Goal: Task Accomplishment & Management: Manage account settings

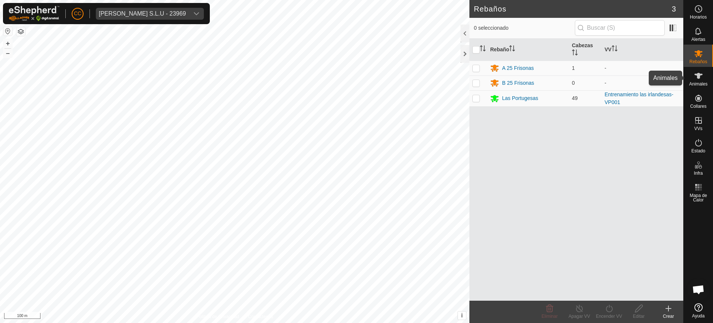
click at [700, 78] on icon at bounding box center [698, 75] width 9 height 9
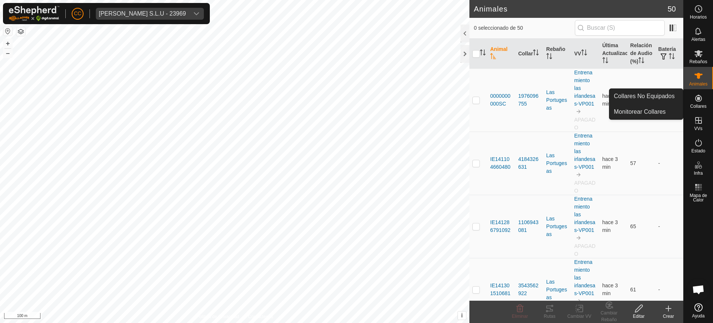
click at [697, 104] on span "Collares" at bounding box center [698, 106] width 16 height 4
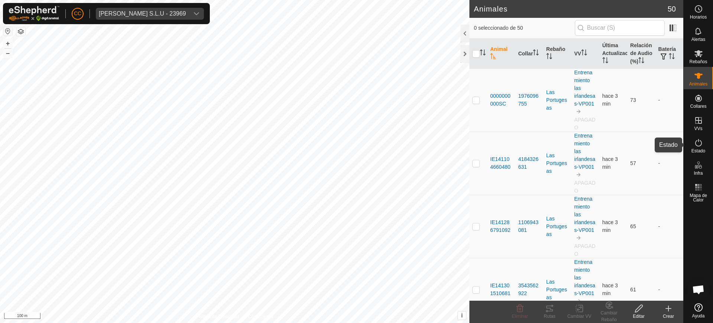
click at [700, 143] on icon at bounding box center [698, 142] width 9 height 9
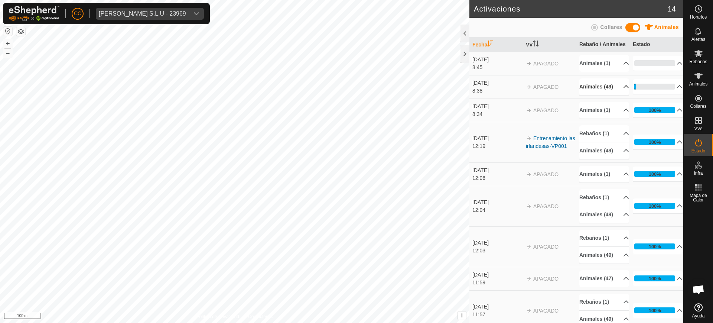
click at [613, 91] on p-accordion-header "Animales (49)" at bounding box center [604, 86] width 50 height 17
click at [700, 71] on icon at bounding box center [698, 75] width 9 height 9
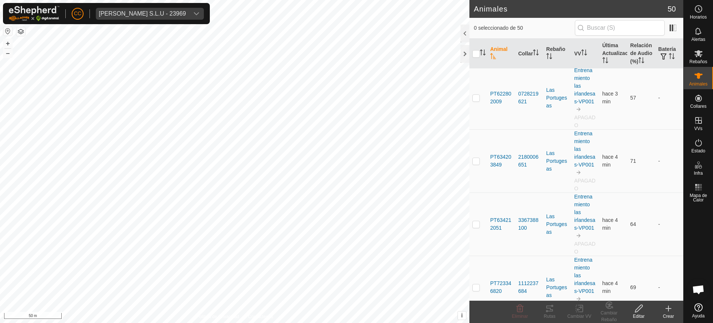
scroll to position [2252, 0]
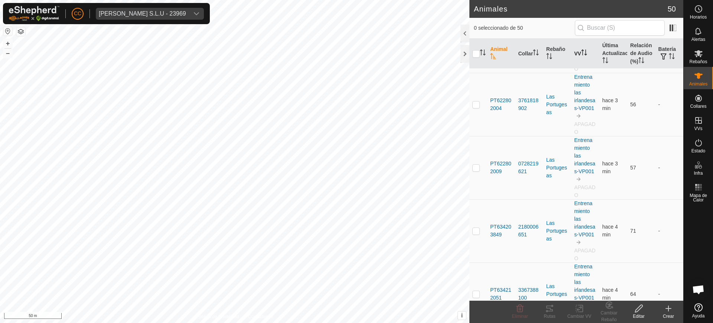
click at [584, 52] on th "VV" at bounding box center [585, 54] width 28 height 30
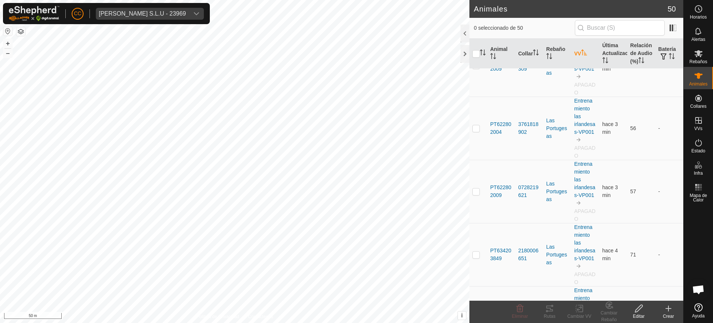
scroll to position [0, 0]
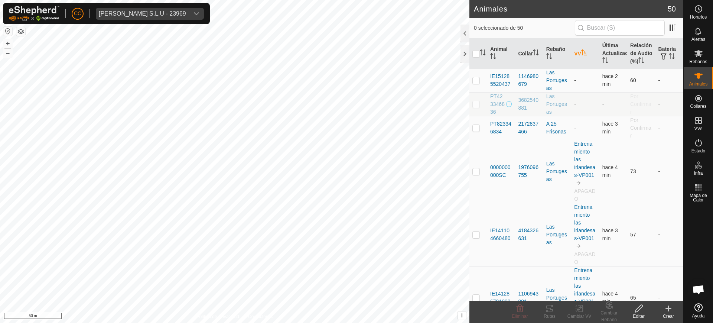
click at [477, 84] on td at bounding box center [478, 80] width 18 height 24
checkbox input "true"
click at [476, 131] on p-checkbox at bounding box center [475, 128] width 7 height 6
checkbox input "true"
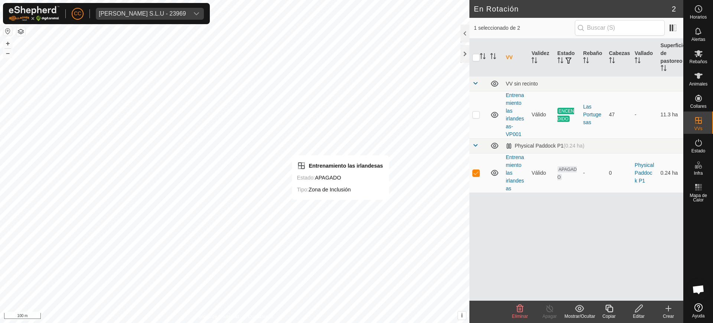
checkbox input "false"
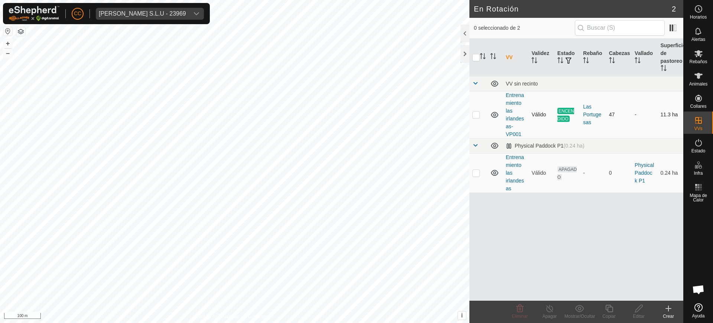
click at [513, 113] on td "Entrenamiento las irlandesas-VP001" at bounding box center [516, 114] width 26 height 47
click at [512, 114] on td "Entrenamiento las irlandesas-VP001" at bounding box center [516, 114] width 26 height 47
click at [700, 47] on div "Rebaños" at bounding box center [698, 56] width 29 height 22
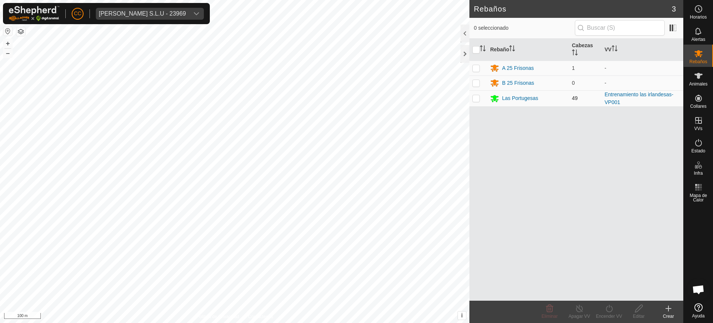
click at [473, 99] on p-checkbox at bounding box center [475, 98] width 7 height 6
checkbox input "true"
click at [610, 310] on icon at bounding box center [609, 308] width 9 height 9
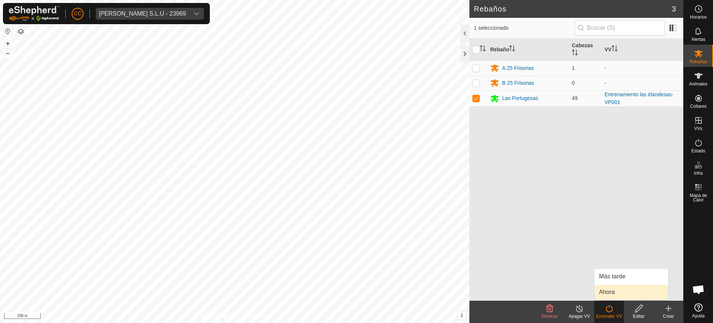
click at [612, 294] on link "Ahora" at bounding box center [632, 291] width 74 height 15
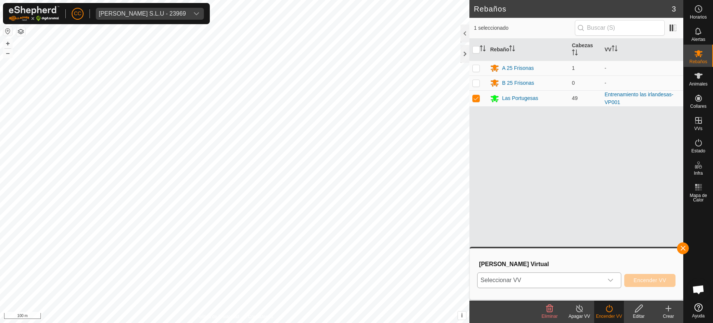
click at [574, 278] on span "Seleccionar VV" at bounding box center [541, 280] width 126 height 15
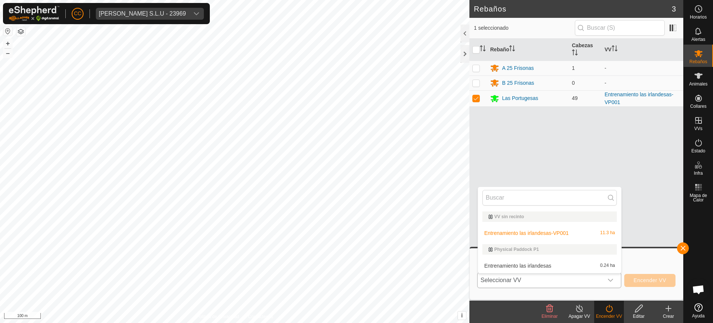
click at [539, 266] on li "Entrenamiento las irlandesas 0.24 ha" at bounding box center [549, 265] width 143 height 15
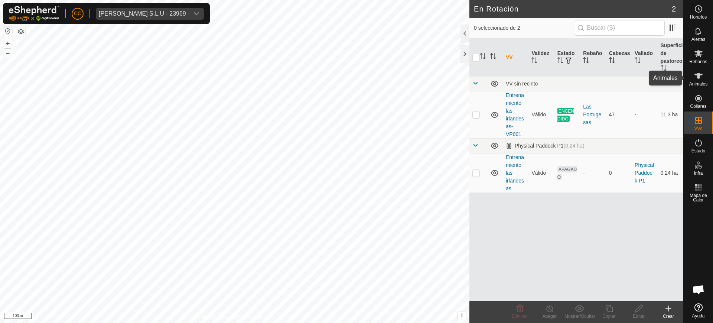
click at [704, 83] on span "Animales" at bounding box center [698, 84] width 18 height 4
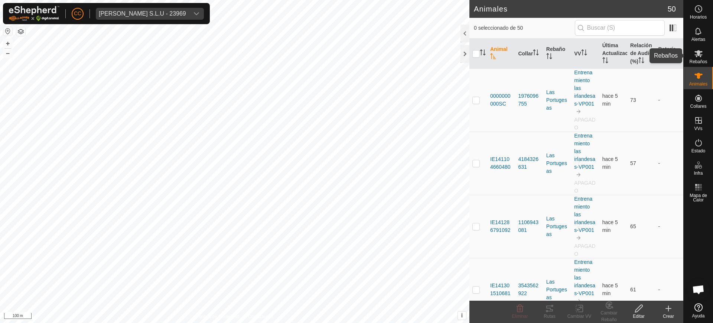
drag, startPoint x: 705, startPoint y: 56, endPoint x: 691, endPoint y: 63, distance: 16.4
click at [705, 56] on div "Rebaños" at bounding box center [698, 56] width 29 height 22
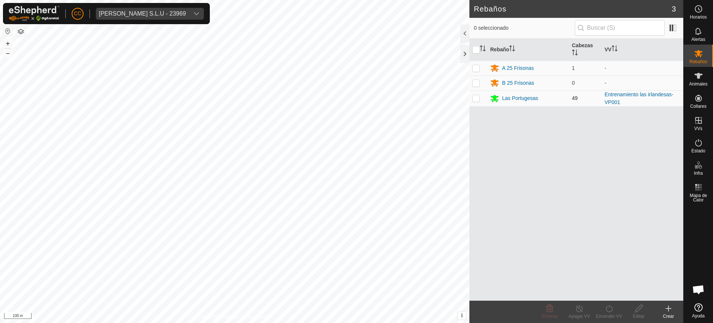
click at [478, 96] on p-checkbox at bounding box center [475, 98] width 7 height 6
checkbox input "true"
click at [610, 310] on icon at bounding box center [609, 308] width 9 height 9
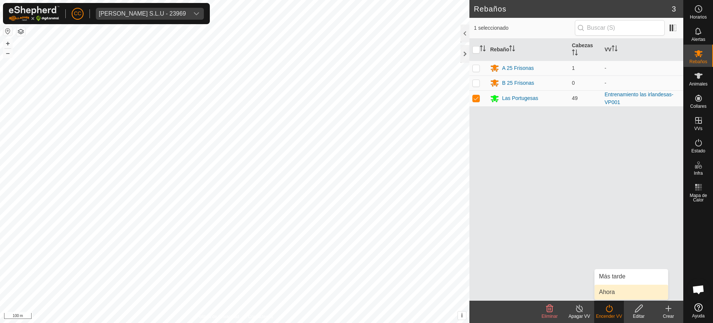
click at [613, 292] on link "Ahora" at bounding box center [632, 291] width 74 height 15
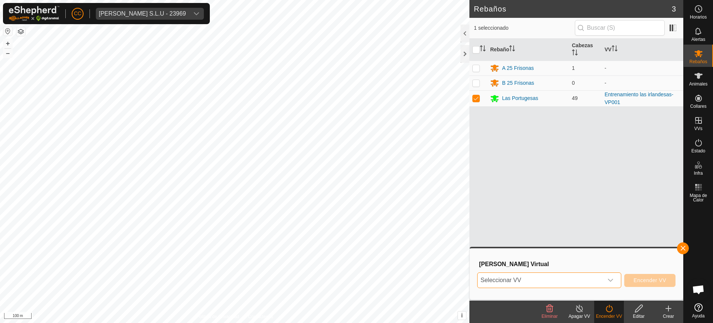
click at [561, 282] on span "Seleccionar VV" at bounding box center [541, 280] width 126 height 15
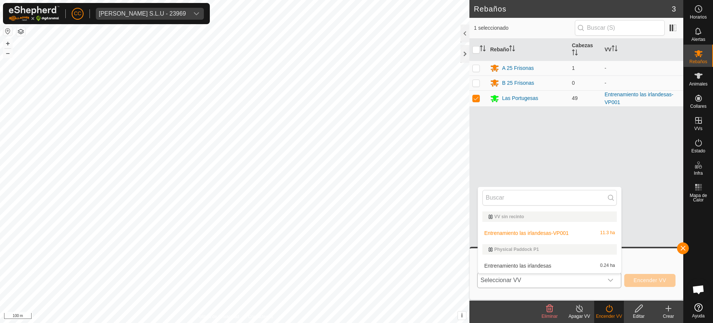
click at [524, 265] on li "Entrenamiento las irlandesas 0.24 ha" at bounding box center [549, 265] width 143 height 15
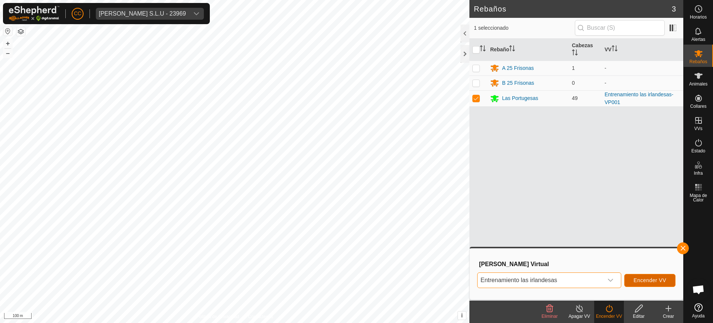
click at [647, 280] on span "Encender VV" at bounding box center [649, 280] width 33 height 6
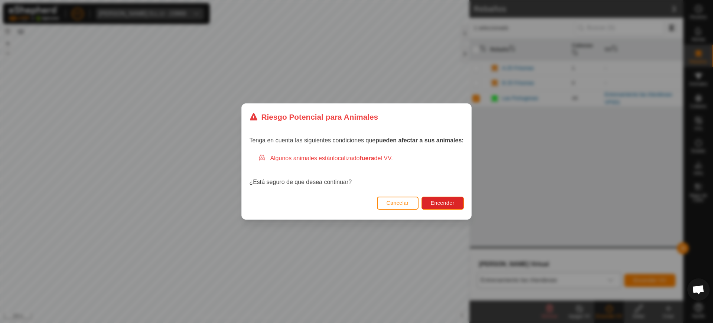
click at [406, 200] on span "Cancelar" at bounding box center [398, 203] width 22 height 6
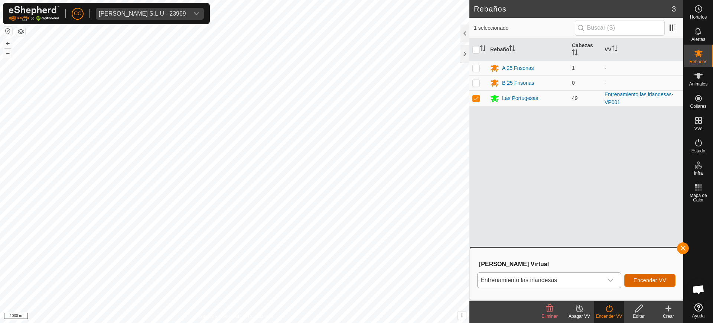
click at [644, 280] on span "Encender VV" at bounding box center [649, 280] width 33 height 6
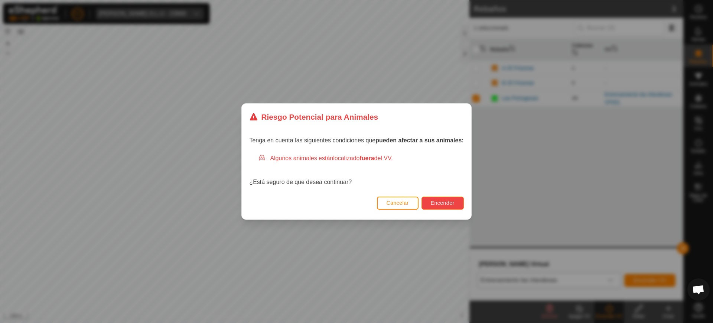
click at [440, 202] on span "Encender" at bounding box center [443, 203] width 24 height 6
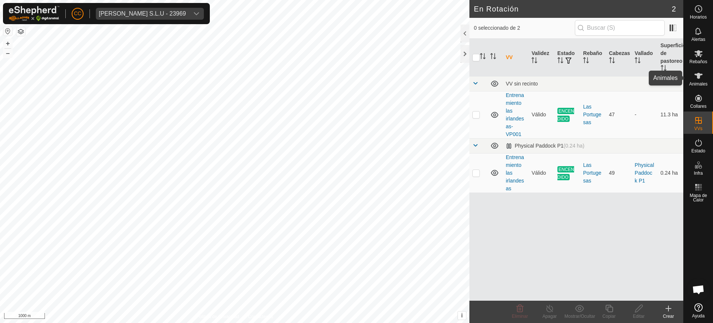
click at [700, 82] on span "Animales" at bounding box center [698, 84] width 18 height 4
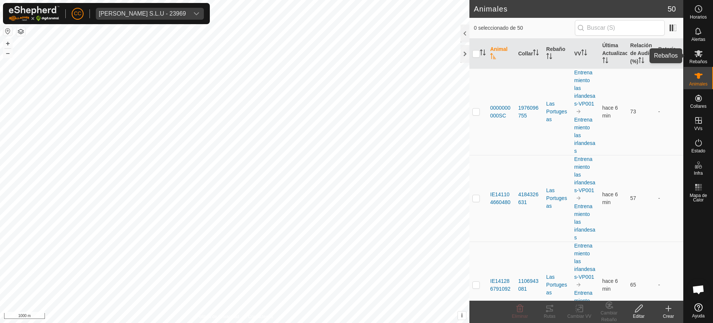
click at [695, 60] on span "Rebaños" at bounding box center [698, 61] width 18 height 4
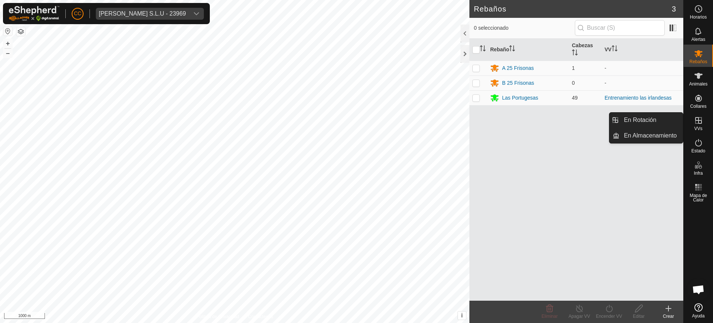
click at [700, 124] on icon at bounding box center [698, 120] width 9 height 9
click at [652, 121] on link "En Rotación" at bounding box center [650, 120] width 63 height 15
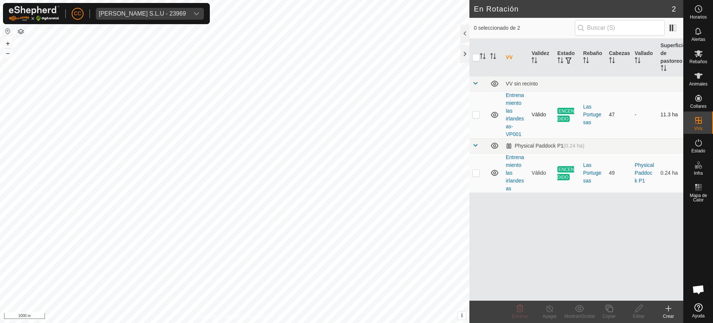
click at [476, 114] on p-checkbox at bounding box center [475, 114] width 7 height 6
checkbox input "false"
click at [476, 175] on p-checkbox at bounding box center [475, 173] width 7 height 6
click at [667, 108] on td "11.3 ha" at bounding box center [671, 114] width 26 height 47
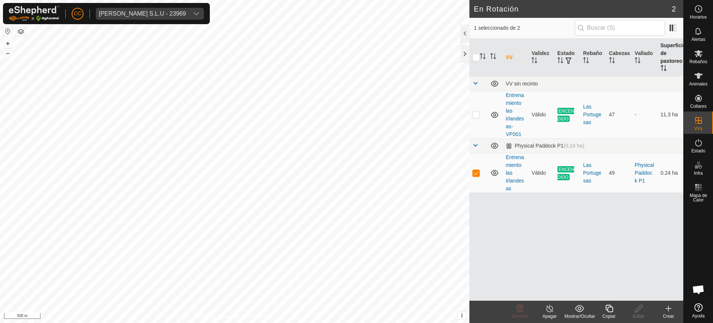
click at [663, 60] on th "Superficie de pastoreo" at bounding box center [671, 58] width 26 height 38
click at [474, 171] on p-checkbox at bounding box center [475, 173] width 7 height 6
click at [475, 176] on td at bounding box center [478, 172] width 18 height 39
checkbox input "false"
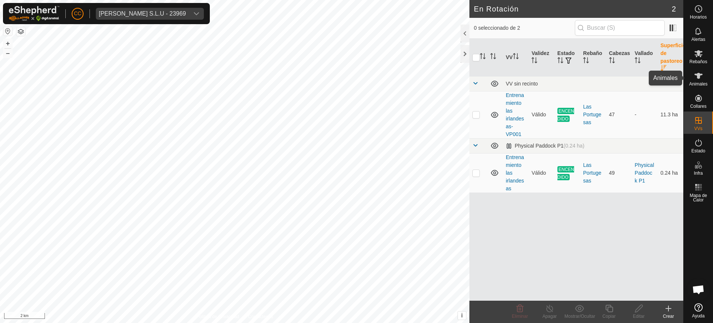
click at [709, 76] on div "Animales" at bounding box center [698, 78] width 29 height 22
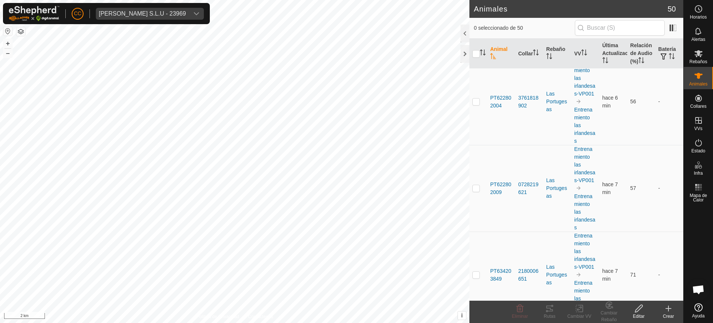
scroll to position [3249, 0]
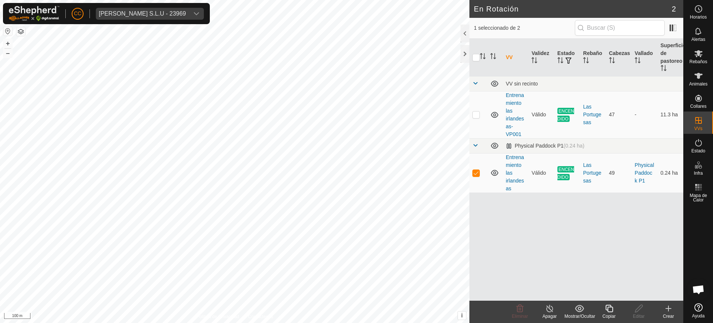
checkbox input "false"
click at [474, 145] on span at bounding box center [475, 145] width 6 height 6
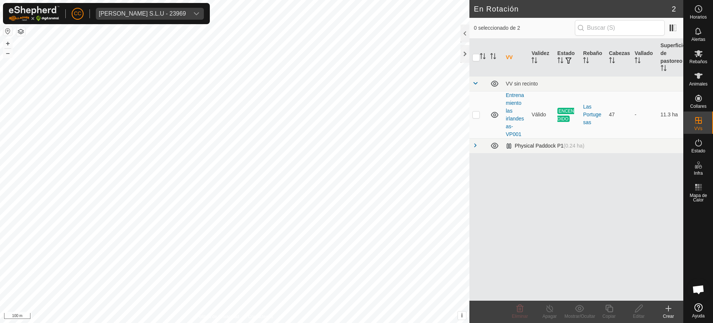
click at [474, 145] on span at bounding box center [475, 145] width 6 height 6
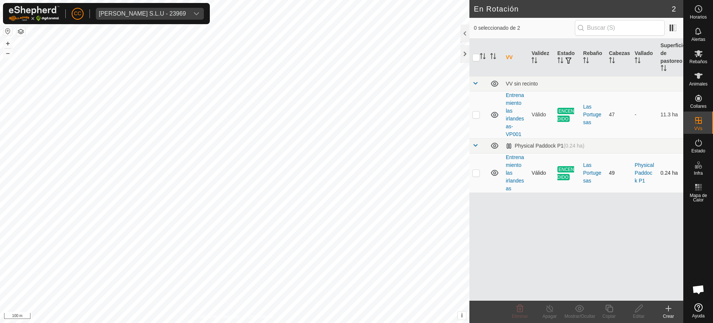
checkbox input "true"
click at [476, 115] on p-checkbox at bounding box center [475, 114] width 7 height 6
checkbox input "true"
click at [476, 115] on p-checkbox at bounding box center [475, 114] width 7 height 6
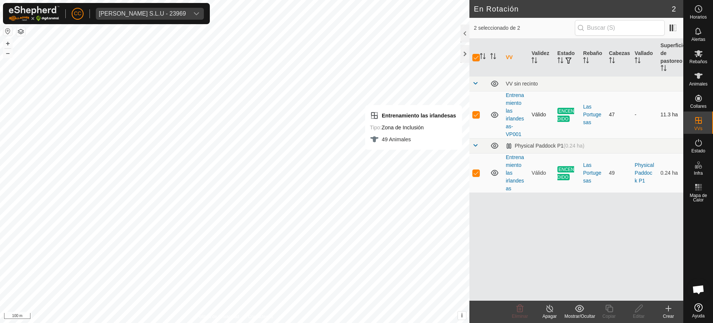
checkbox input "false"
click at [707, 146] on div "Estado" at bounding box center [698, 145] width 29 height 22
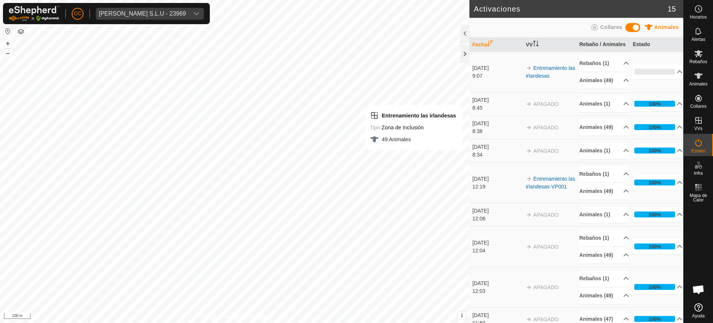
click at [551, 84] on td "Entrenamiento las irlandesas" at bounding box center [549, 72] width 53 height 40
click at [550, 79] on link "Entrenamiento las irlandesas" at bounding box center [550, 72] width 49 height 14
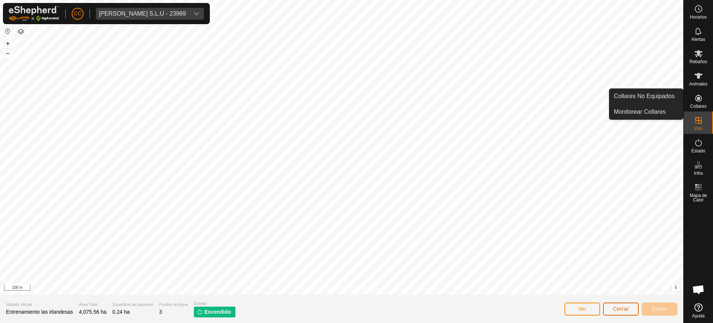
click at [624, 310] on span "Cerrar" at bounding box center [621, 309] width 16 height 6
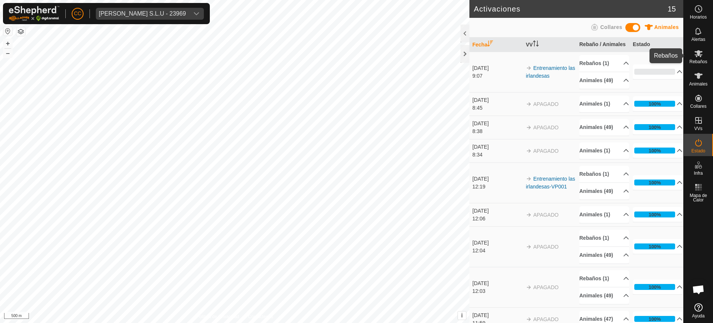
click at [704, 63] on span "Rebaños" at bounding box center [698, 61] width 18 height 4
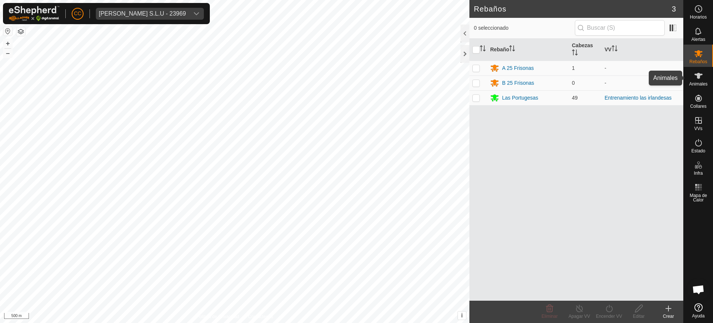
click at [697, 85] on span "Animales" at bounding box center [698, 84] width 18 height 4
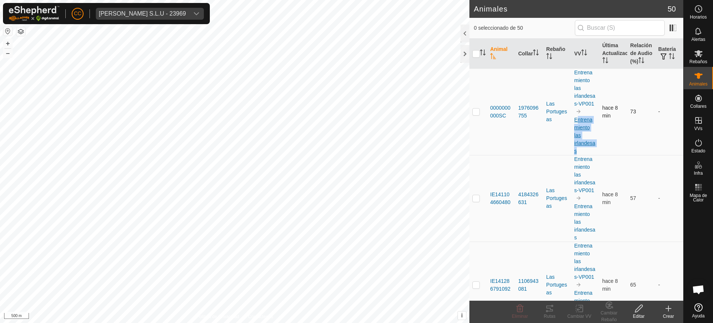
drag, startPoint x: 588, startPoint y: 167, endPoint x: 575, endPoint y: 133, distance: 36.6
click at [575, 133] on td "Entrenamiento las irlandesas-VP001 Entrenamiento las irlandesas" at bounding box center [585, 111] width 28 height 87
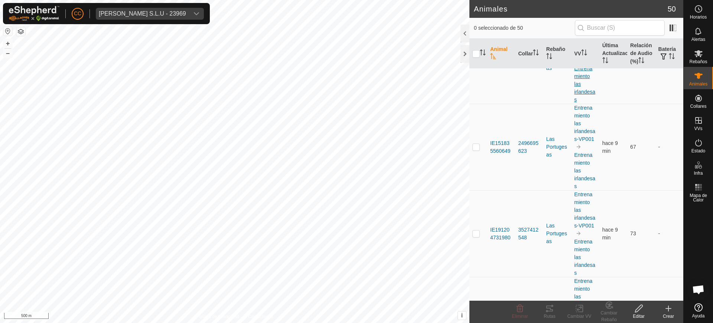
scroll to position [1021, 0]
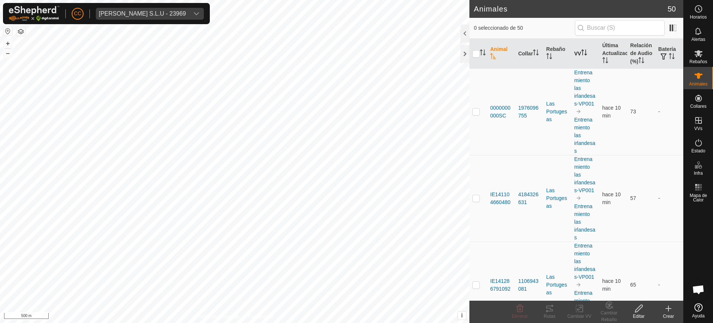
click at [582, 53] on icon "Activar para ordenar" at bounding box center [582, 52] width 1 height 6
click at [697, 61] on span "Rebaños" at bounding box center [698, 61] width 18 height 4
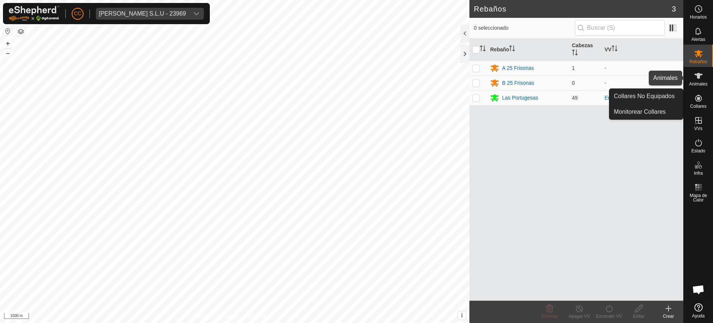
click at [701, 82] on span "Animales" at bounding box center [698, 84] width 18 height 4
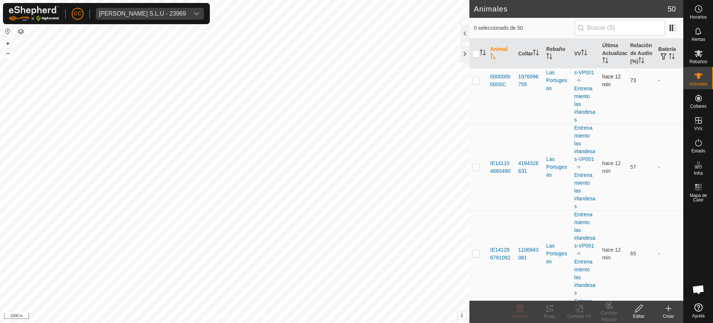
scroll to position [26, 0]
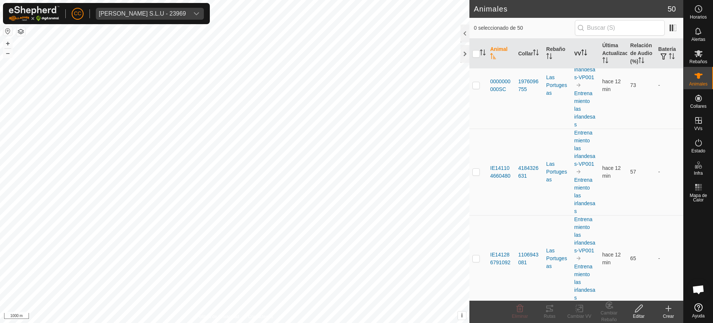
click at [579, 45] on th "VV" at bounding box center [585, 54] width 28 height 30
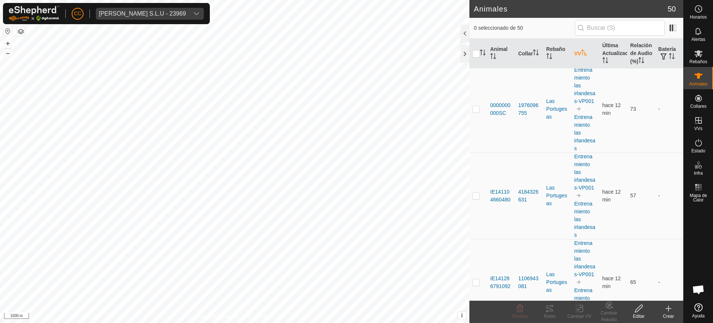
scroll to position [0, 0]
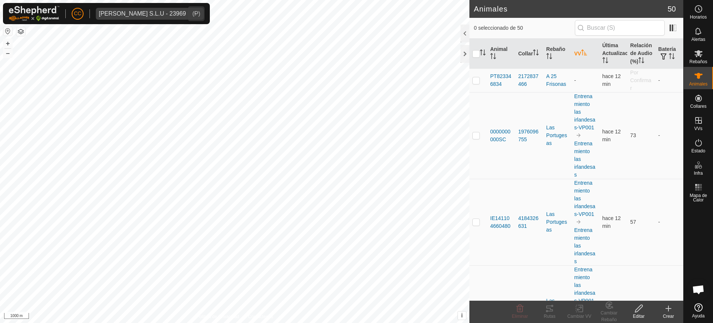
click at [117, 11] on div "[PERSON_NAME] S.L.U - 23969" at bounding box center [142, 14] width 87 height 6
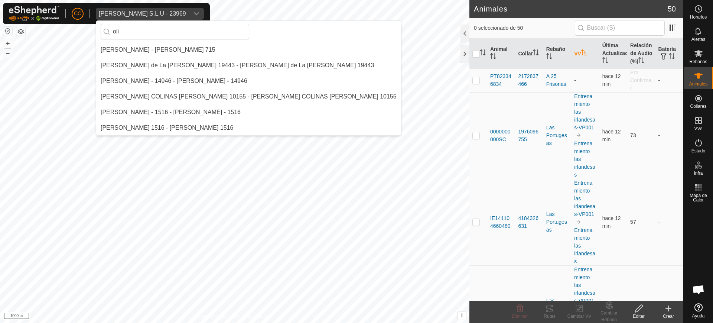
scroll to position [16, 0]
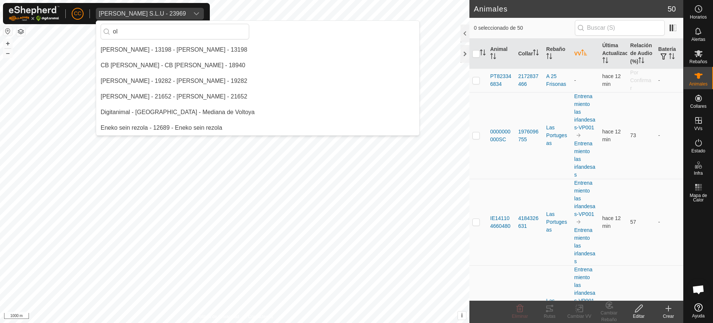
type input "o"
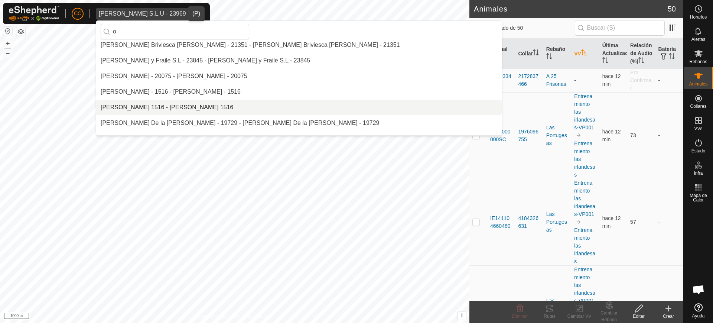
scroll to position [3569, 0]
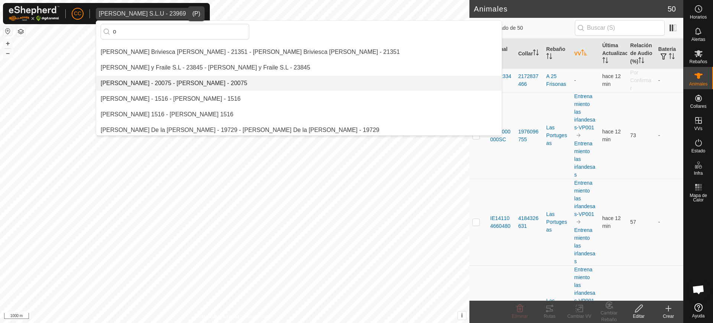
type input "o"
click at [149, 84] on li "Olegario Arranz Rodrigo - 20075 - Olegario Arranz Rodrigo - 20075" at bounding box center [298, 83] width 405 height 15
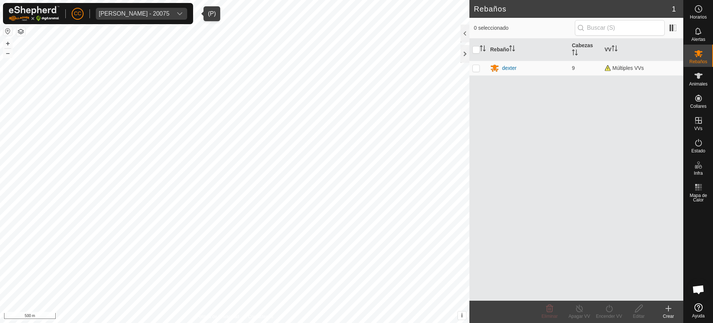
click at [187, 14] on div "dropdown trigger" at bounding box center [179, 14] width 15 height 12
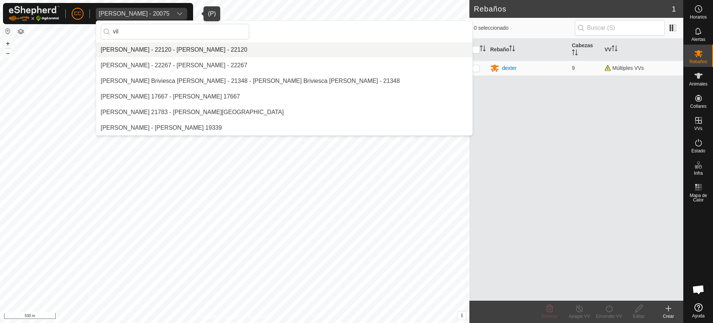
scroll to position [31, 0]
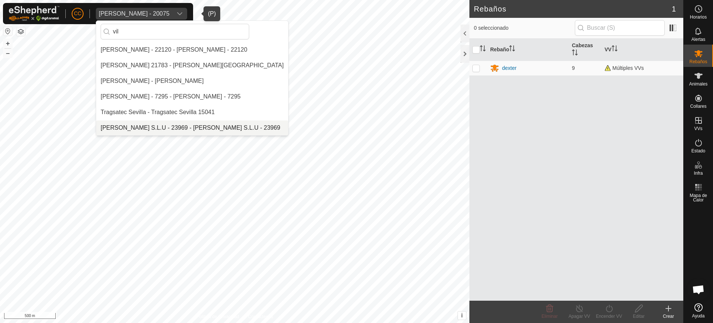
type input "vil"
click at [157, 128] on li "Vilma Labra S.L.U - 23969 - Vilma Labra S.L.U - 23969" at bounding box center [192, 127] width 192 height 15
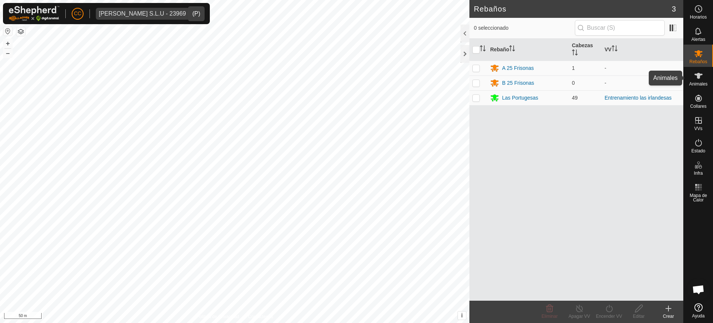
click at [698, 83] on span "Animales" at bounding box center [698, 84] width 18 height 4
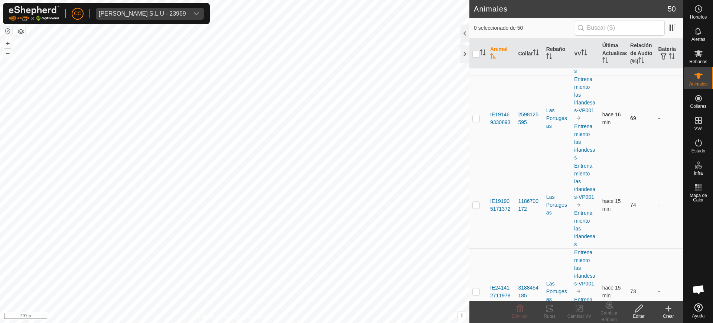
scroll to position [1207, 0]
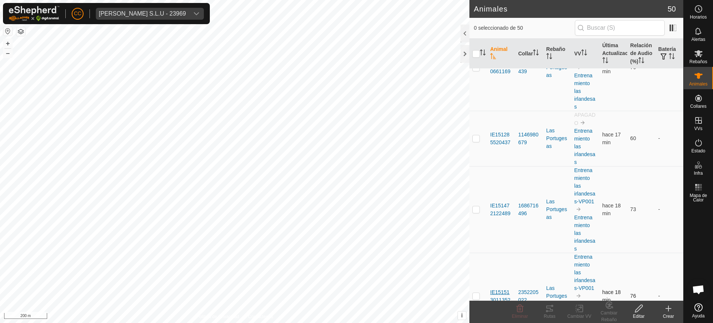
scroll to position [696, 0]
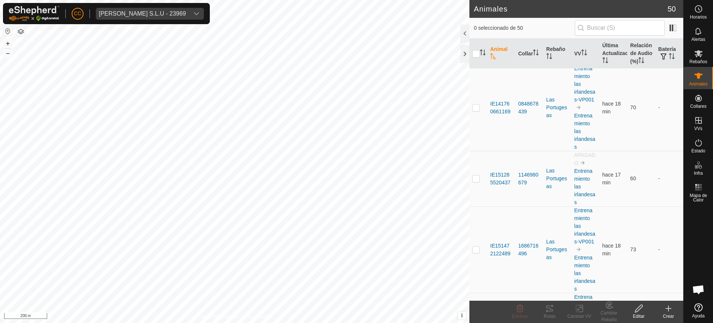
click at [475, 51] on th at bounding box center [478, 54] width 18 height 30
click at [476, 58] on input "checkbox" at bounding box center [475, 53] width 7 height 7
checkbox input "true"
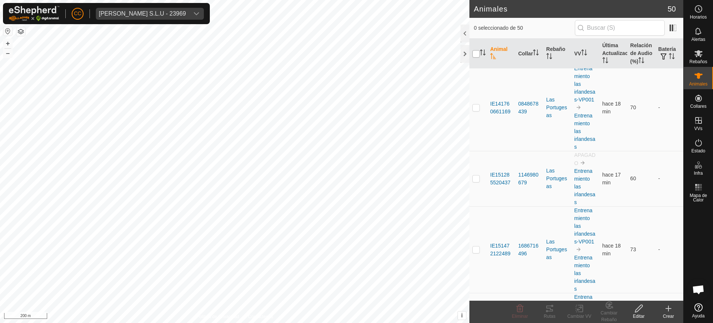
checkbox input "true"
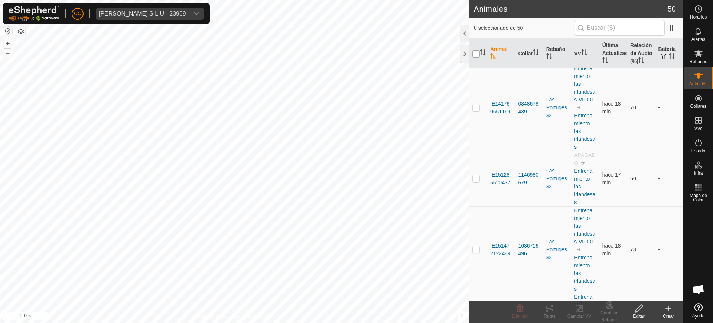
checkbox input "true"
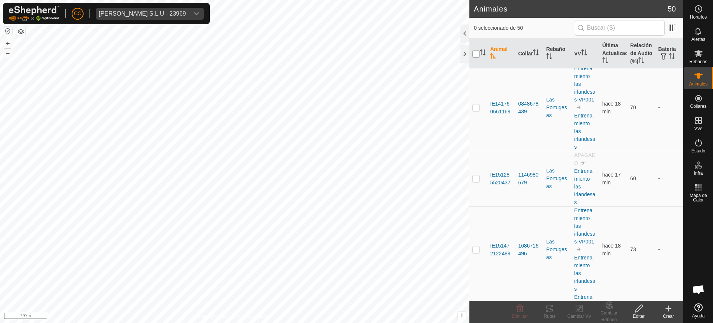
checkbox input "true"
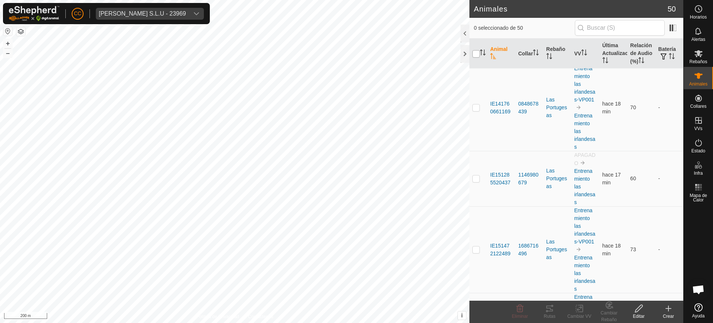
checkbox input "true"
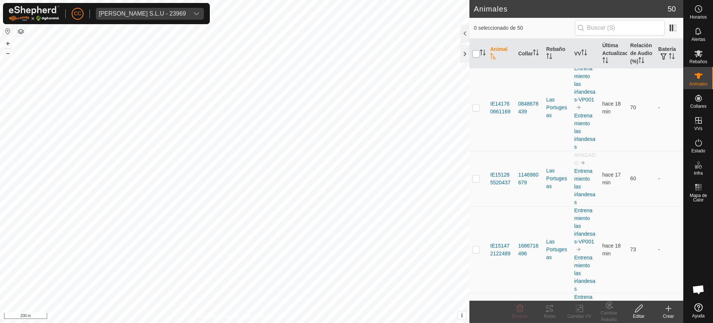
checkbox input "true"
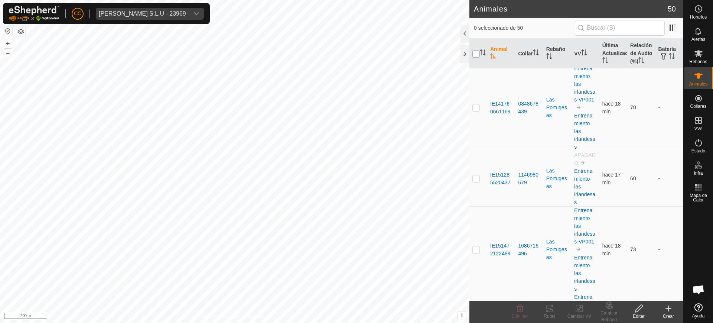
checkbox input "true"
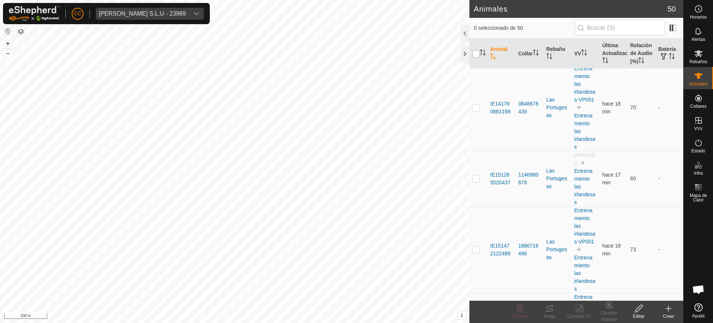
checkbox input "true"
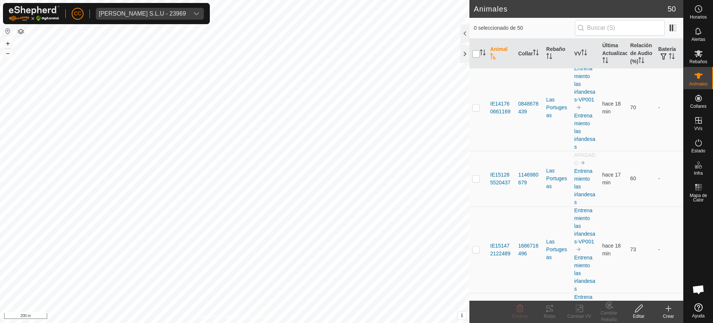
checkbox input "true"
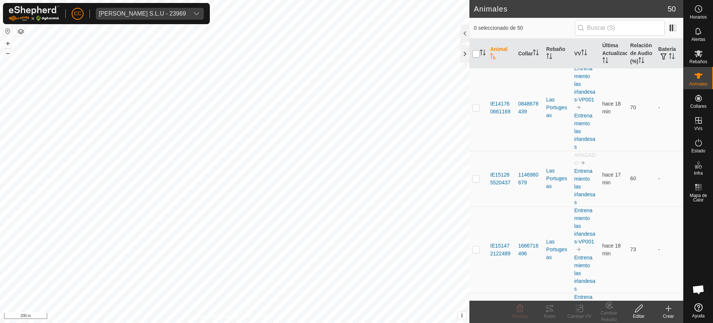
checkbox input "true"
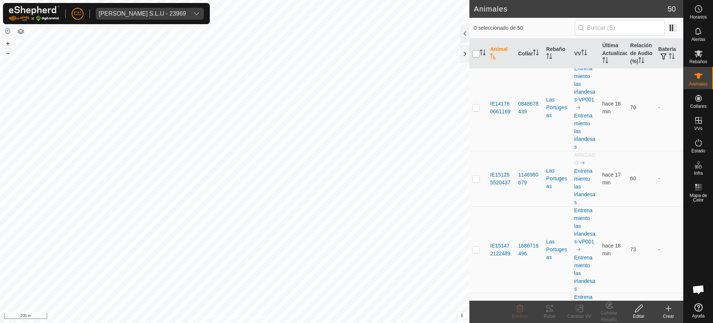
checkbox input "true"
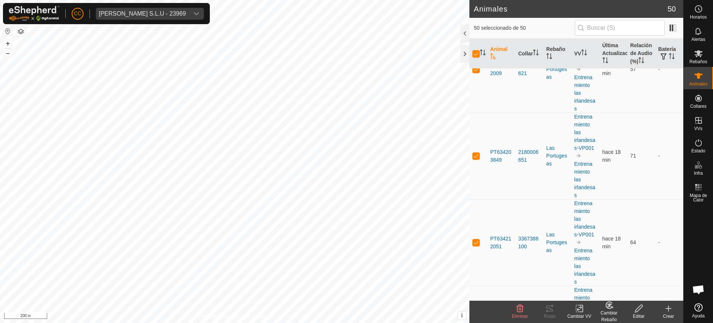
scroll to position [3296, 0]
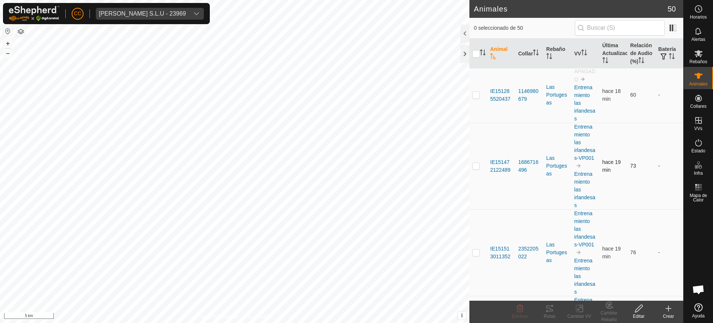
scroll to position [789, 0]
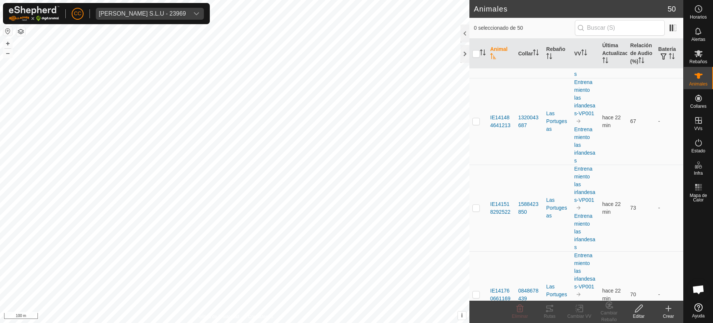
scroll to position [511, 0]
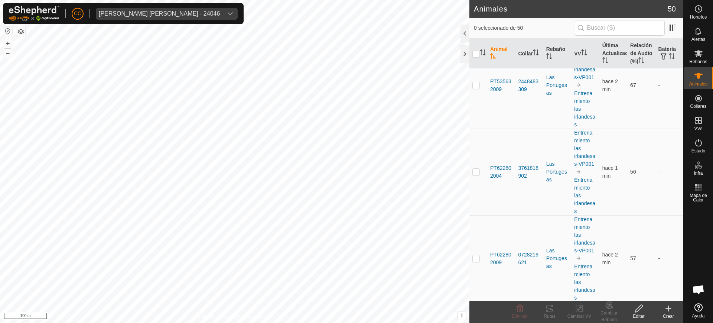
scroll to position [3016, 0]
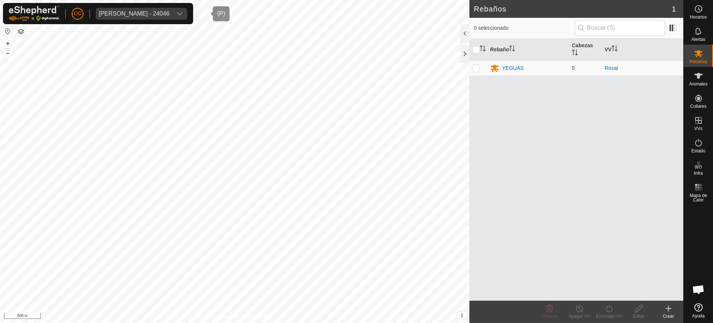
click at [167, 9] on span "[PERSON_NAME] - 24046" at bounding box center [134, 14] width 76 height 12
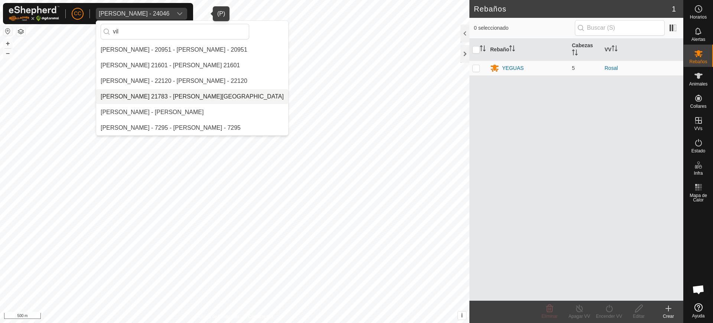
scroll to position [31, 0]
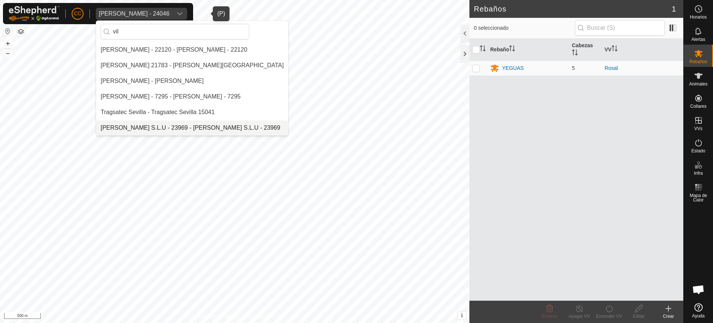
type input "vil"
click at [157, 130] on li "[PERSON_NAME] S.L.U - 23969 - [PERSON_NAME] S.L.U - 23969" at bounding box center [192, 127] width 192 height 15
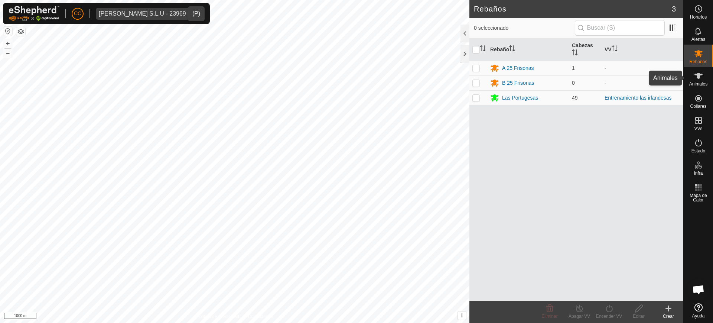
click at [700, 78] on icon at bounding box center [698, 75] width 9 height 9
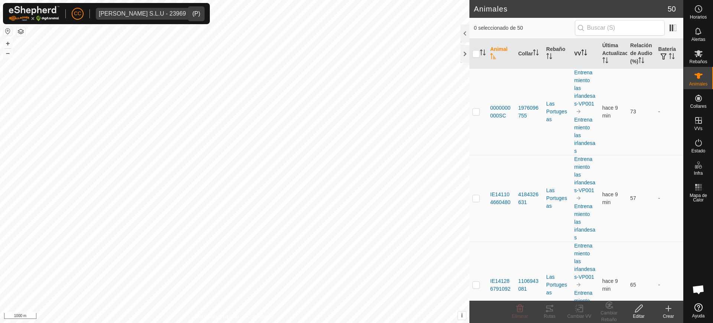
click at [585, 55] on icon "Activar para ordenar" at bounding box center [584, 52] width 6 height 6
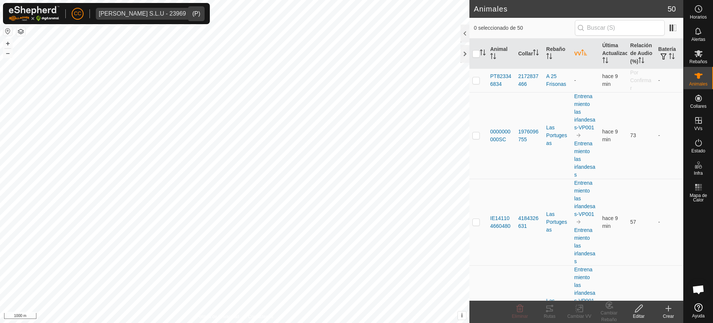
click at [585, 55] on icon "Activar para ordenar" at bounding box center [584, 52] width 6 height 6
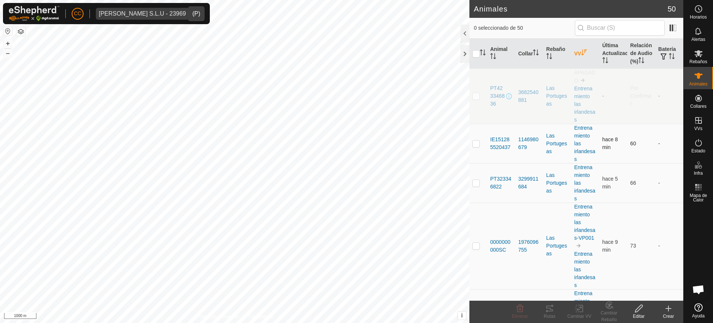
click at [473, 146] on p-checkbox at bounding box center [475, 143] width 7 height 6
checkbox input "true"
click at [476, 186] on p-checkbox at bounding box center [475, 183] width 7 height 6
checkbox input "true"
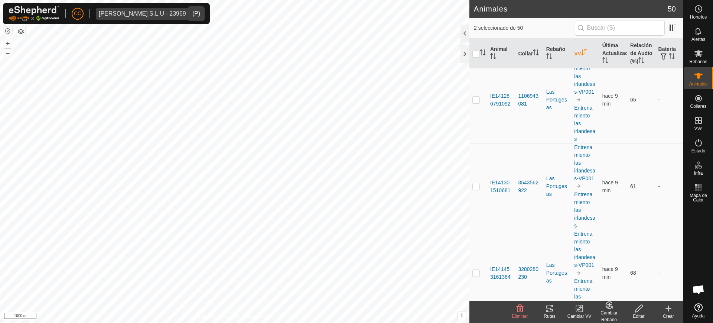
scroll to position [325, 0]
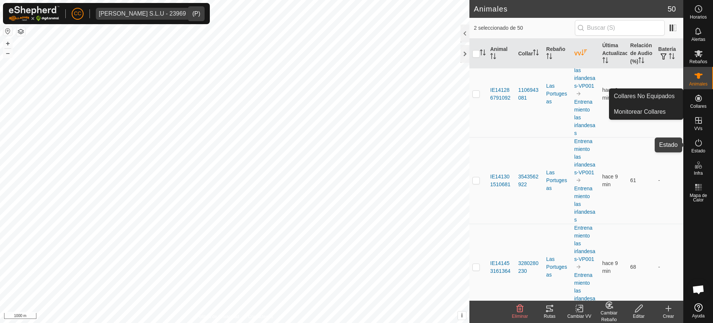
click at [704, 149] on span "Estado" at bounding box center [698, 151] width 14 height 4
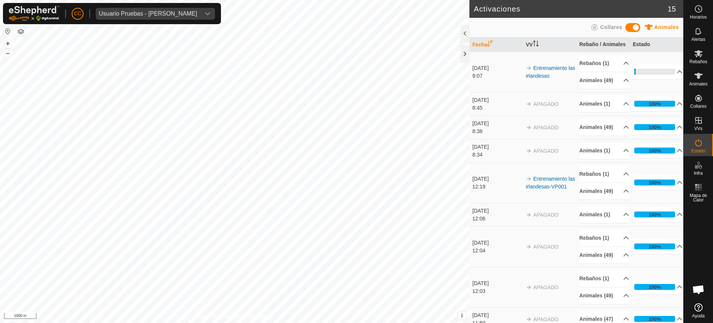
click at [175, 4] on div "CC Usuario Pruebas - Gregorio Alarcia" at bounding box center [112, 13] width 218 height 21
click at [173, 13] on div "Usuario Pruebas - Gregorio Alarcia" at bounding box center [148, 14] width 98 height 6
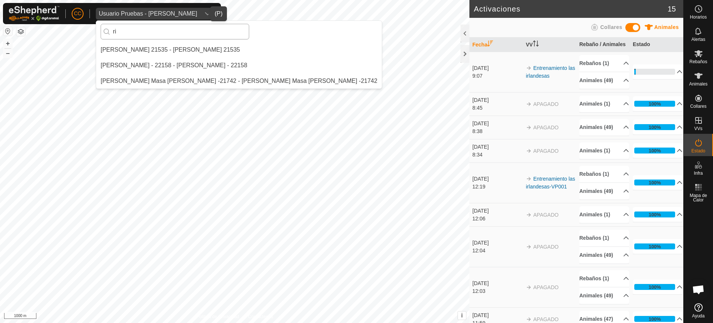
type input "r"
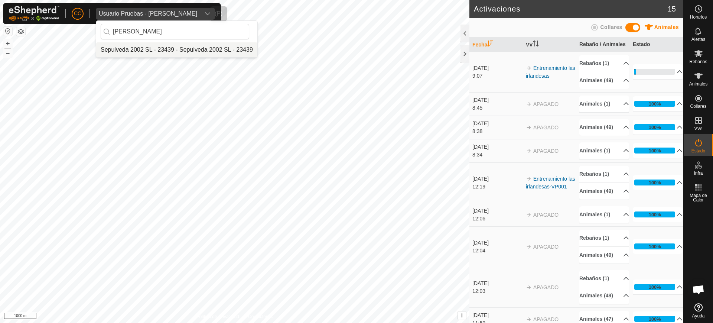
type input "sepulve"
click at [208, 48] on li "Sepulveda 2002 SL - 23439 - Sepulveda 2002 SL - 23439" at bounding box center [176, 49] width 161 height 15
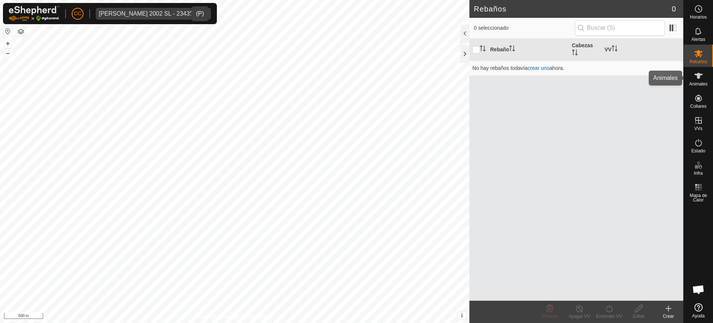
click at [694, 76] on icon at bounding box center [698, 75] width 9 height 9
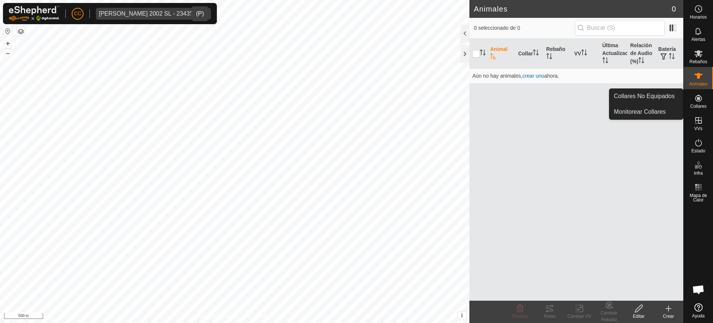
click at [701, 104] on span "Collares" at bounding box center [698, 106] width 16 height 4
click at [659, 95] on link "Collares No Equipados" at bounding box center [646, 96] width 74 height 15
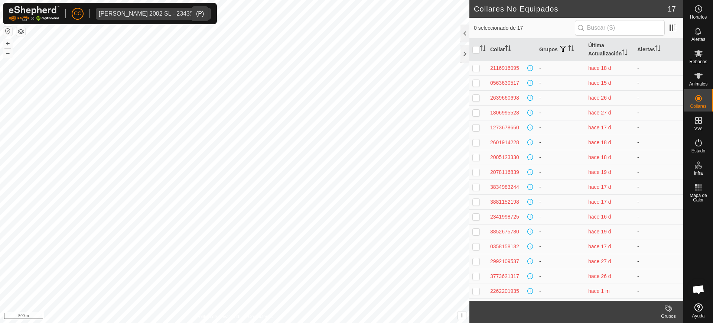
click at [126, 9] on span "Sepulveda 2002 SL - 23439" at bounding box center [146, 14] width 100 height 12
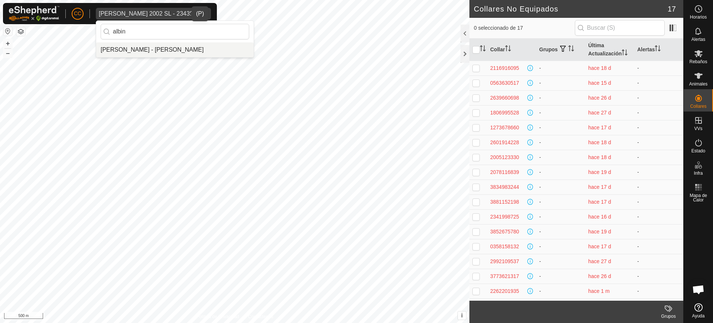
type input "albin"
click at [166, 51] on li "[PERSON_NAME] - [PERSON_NAME]" at bounding box center [174, 49] width 157 height 15
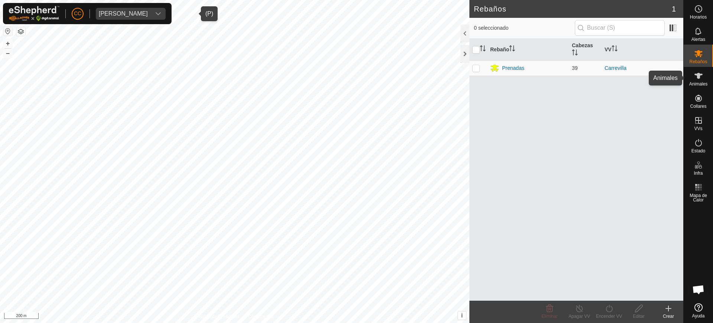
drag, startPoint x: 695, startPoint y: 81, endPoint x: 691, endPoint y: 84, distance: 5.6
click at [694, 82] on span "Animales" at bounding box center [698, 84] width 18 height 4
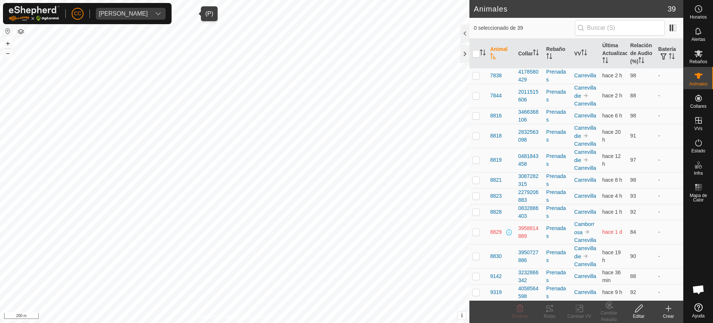
scroll to position [670, 0]
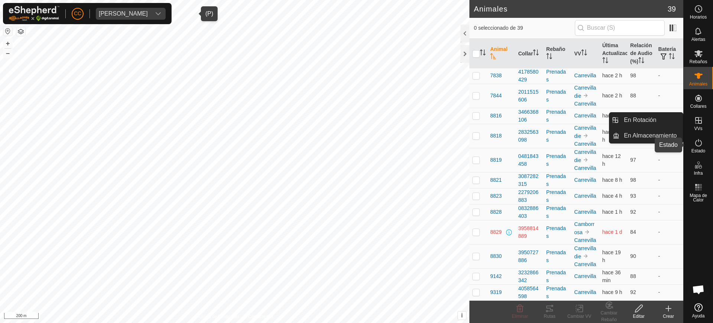
click at [691, 146] on div "Estado" at bounding box center [698, 145] width 29 height 22
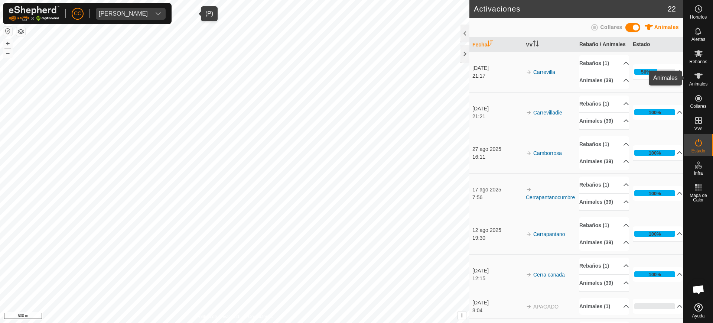
click at [699, 76] on icon at bounding box center [698, 76] width 8 height 6
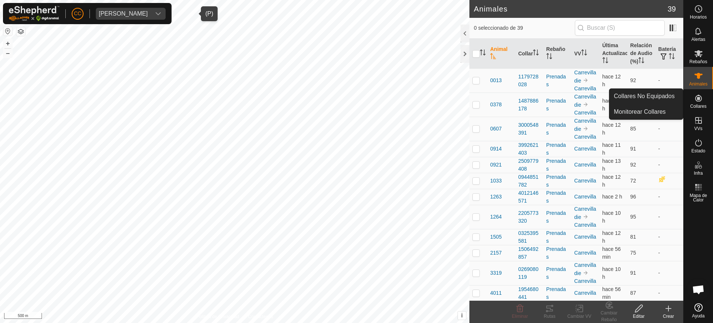
drag, startPoint x: 698, startPoint y: 89, endPoint x: 700, endPoint y: 97, distance: 8.4
click at [700, 97] on icon at bounding box center [698, 98] width 9 height 9
click at [697, 95] on icon at bounding box center [698, 98] width 7 height 7
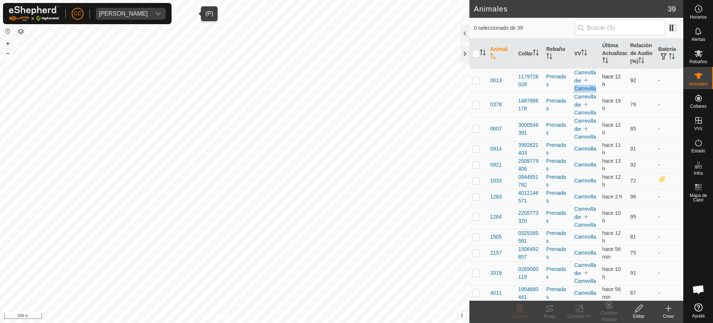
drag, startPoint x: 582, startPoint y: 102, endPoint x: 569, endPoint y: 98, distance: 12.9
click at [571, 92] on td "Carrevilladie Carrevilla" at bounding box center [585, 80] width 28 height 24
copy link "Carrevilla"
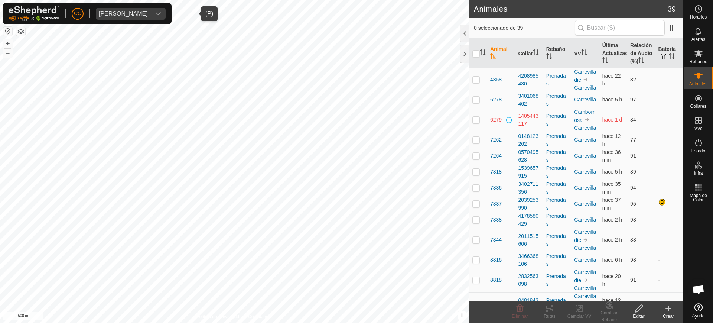
scroll to position [371, 0]
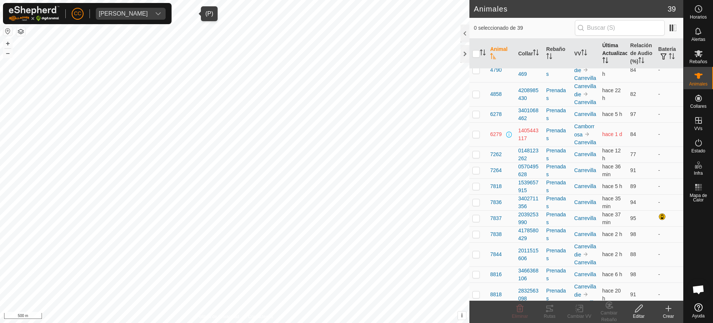
click at [604, 63] on icon "Activar para ordenar" at bounding box center [605, 60] width 6 height 6
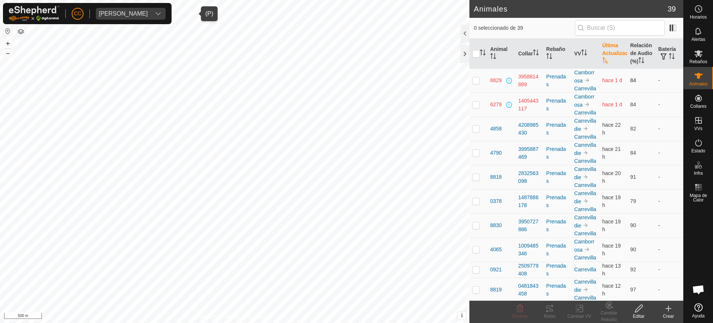
drag, startPoint x: 590, startPoint y: 120, endPoint x: 483, endPoint y: 88, distance: 111.1
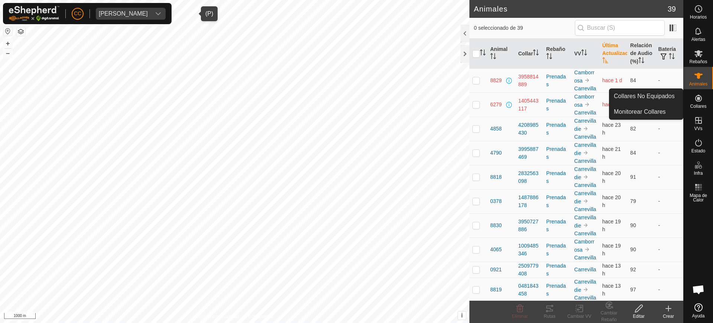
click at [694, 104] on span "Collares" at bounding box center [698, 106] width 16 height 4
click at [665, 92] on link "Collares No Equipados" at bounding box center [646, 96] width 74 height 15
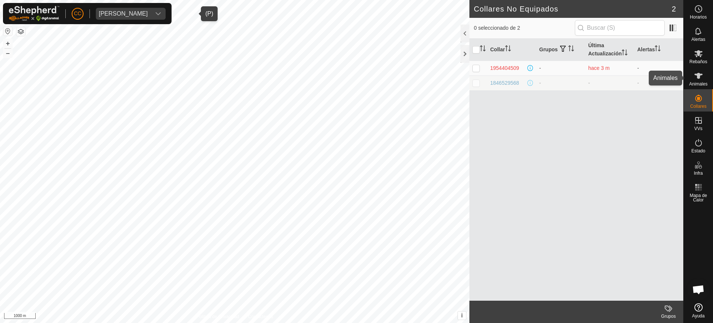
click at [691, 84] on span "Animales" at bounding box center [698, 84] width 18 height 4
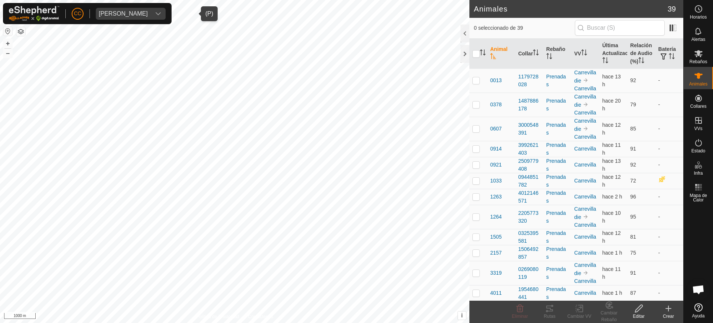
click at [104, 16] on div "ALBINO APARICIO MARTINEZ" at bounding box center [123, 14] width 49 height 6
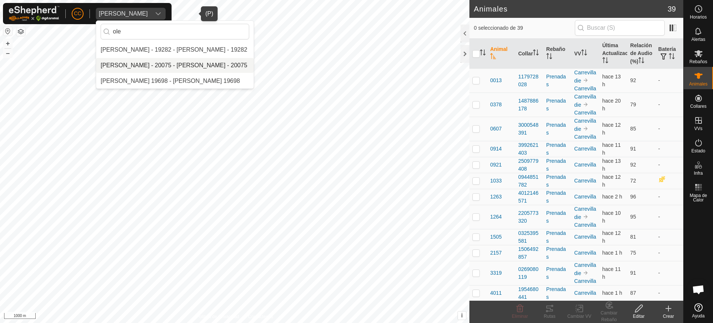
type input "ole"
click at [139, 69] on li "[PERSON_NAME] - 20075 - [PERSON_NAME] - 20075" at bounding box center [174, 65] width 157 height 15
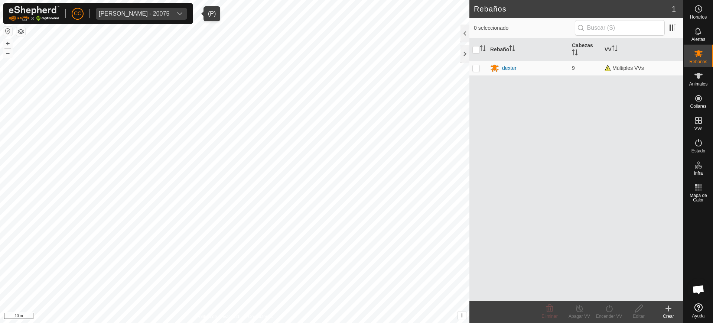
click at [153, 16] on div "[PERSON_NAME] - 20075" at bounding box center [134, 14] width 71 height 6
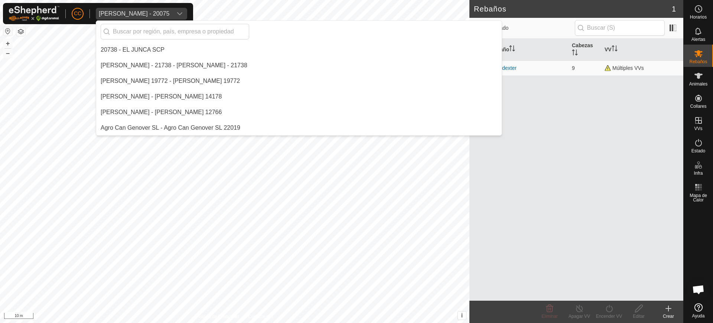
scroll to position [4273, 0]
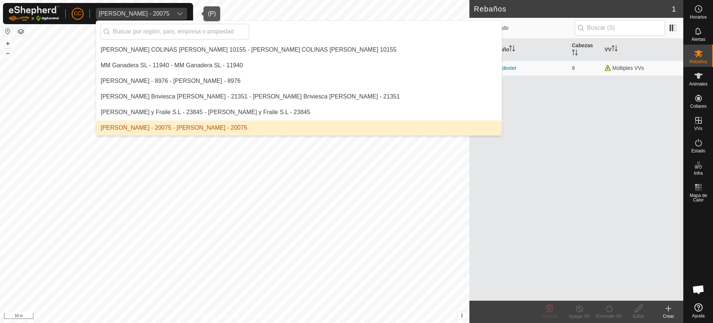
click at [167, 124] on li "[PERSON_NAME] - 20075 - [PERSON_NAME] - 20075" at bounding box center [298, 127] width 405 height 15
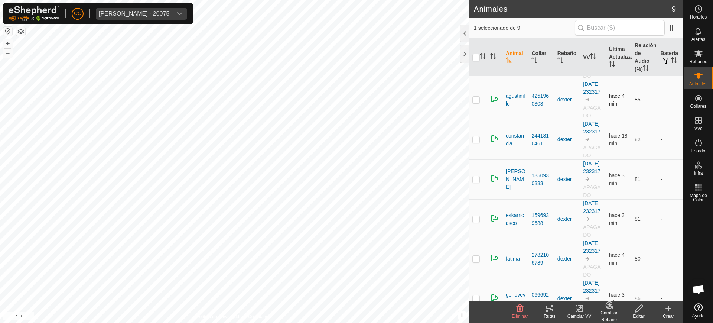
scroll to position [93, 0]
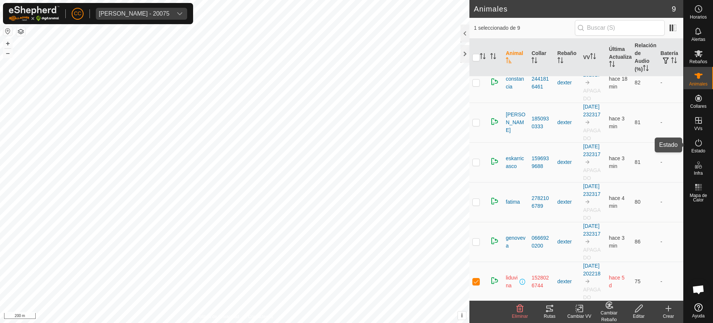
drag, startPoint x: 697, startPoint y: 145, endPoint x: 692, endPoint y: 141, distance: 6.6
click at [697, 145] on icon at bounding box center [698, 142] width 9 height 9
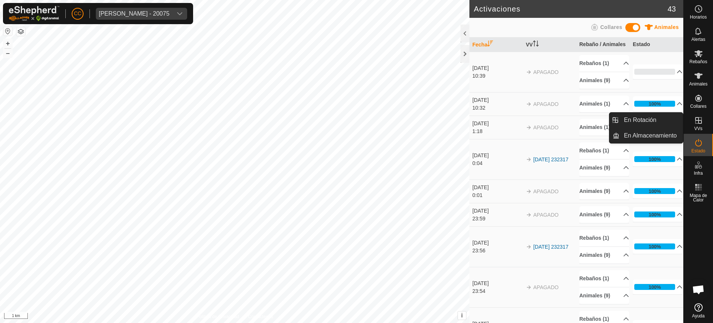
click at [693, 124] on es-virtualpaddocks-svg-icon at bounding box center [698, 120] width 13 height 12
click at [653, 118] on link "En Rotación" at bounding box center [650, 120] width 63 height 15
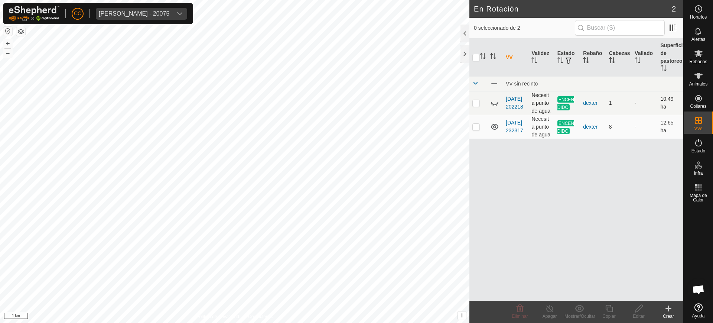
click at [489, 102] on td at bounding box center [495, 103] width 16 height 24
click at [493, 102] on icon at bounding box center [494, 102] width 9 height 9
click at [474, 101] on p-checkbox at bounding box center [475, 103] width 7 height 6
checkbox input "true"
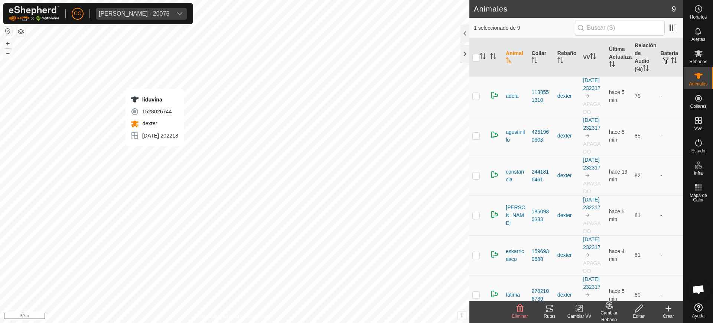
checkbox input "false"
click at [593, 50] on th "VV" at bounding box center [593, 58] width 26 height 38
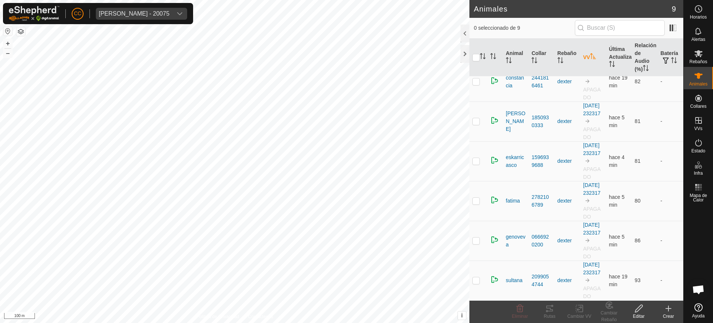
scroll to position [204, 0]
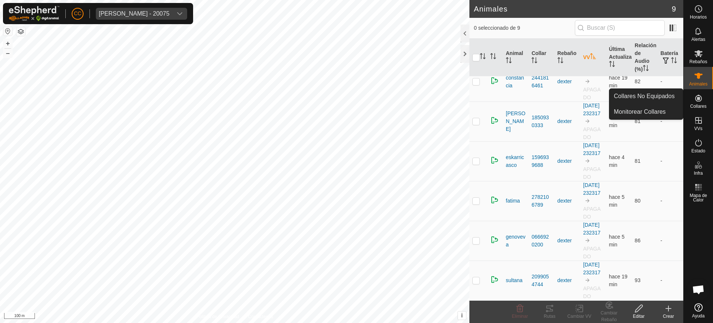
drag, startPoint x: 709, startPoint y: 111, endPoint x: 703, endPoint y: 96, distance: 15.8
click at [703, 96] on icon at bounding box center [698, 98] width 9 height 9
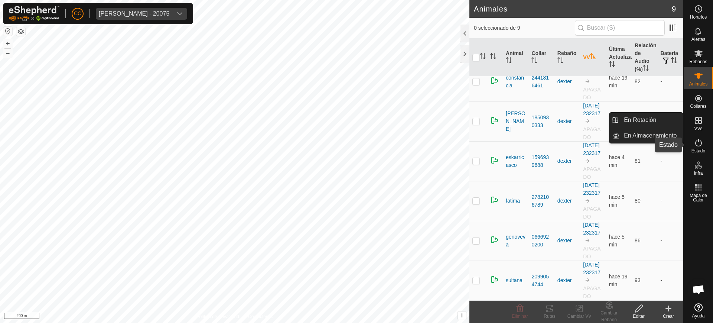
click at [700, 146] on icon at bounding box center [698, 142] width 9 height 9
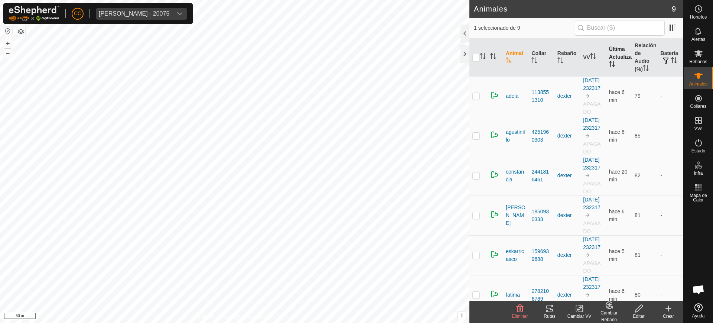
click at [609, 62] on icon "Activar para ordenar" at bounding box center [612, 64] width 6 height 6
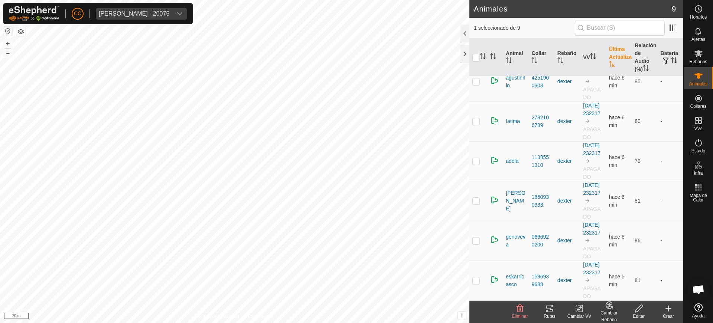
scroll to position [204, 0]
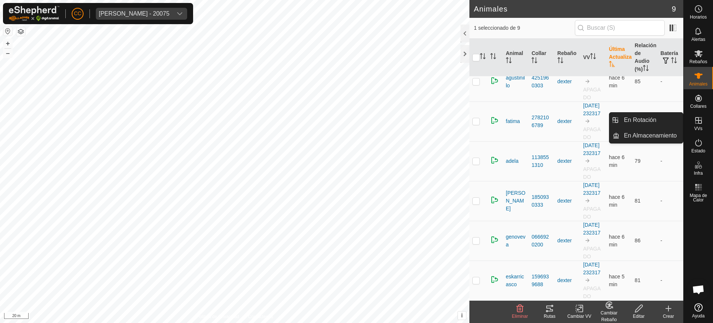
click at [701, 126] on span "VVs" at bounding box center [698, 128] width 8 height 4
click at [670, 121] on link "En Rotación" at bounding box center [650, 120] width 63 height 15
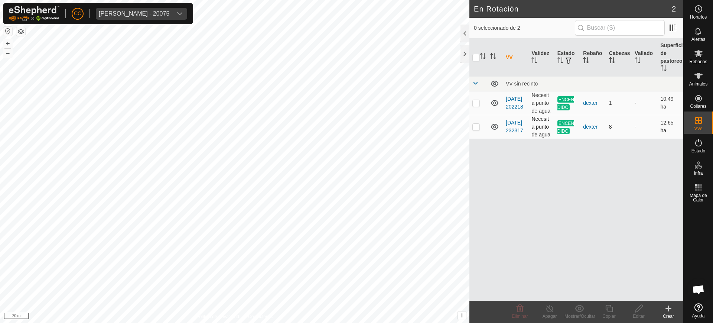
click at [476, 126] on p-checkbox at bounding box center [475, 127] width 7 height 6
checkbox input "true"
click at [478, 102] on p-checkbox at bounding box center [475, 103] width 7 height 6
checkbox input "true"
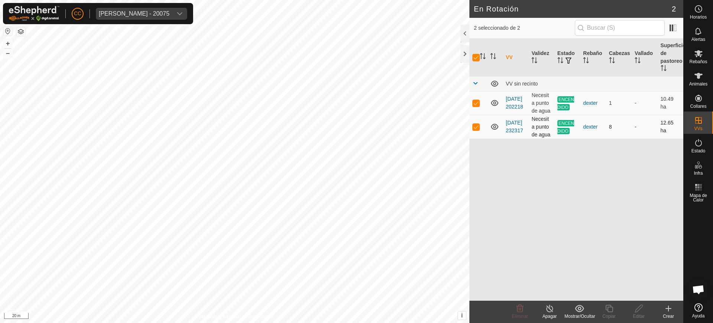
click at [474, 128] on p-checkbox at bounding box center [475, 127] width 7 height 6
checkbox input "false"
checkbox input "true"
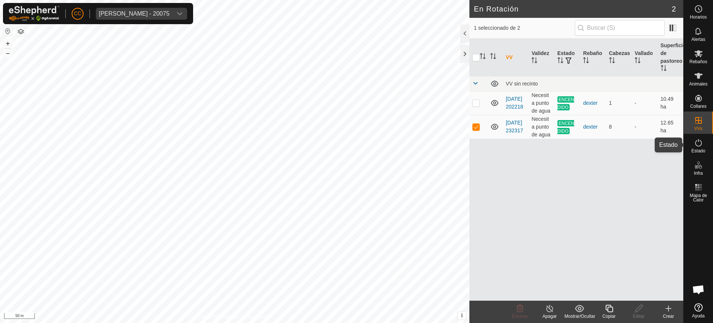
click at [704, 147] on es-activation-svg-icon at bounding box center [698, 143] width 13 height 12
click at [702, 58] on icon at bounding box center [698, 53] width 9 height 9
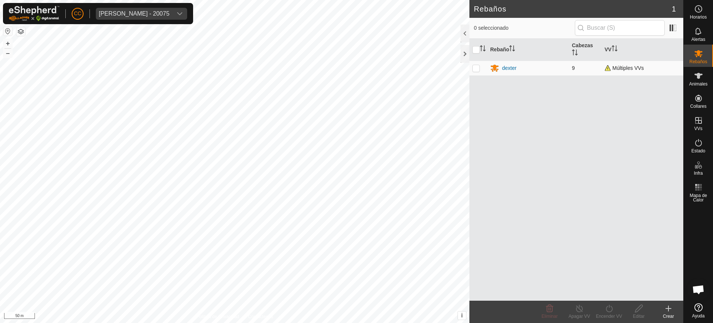
click at [475, 67] on p-checkbox at bounding box center [475, 68] width 7 height 6
checkbox input "true"
click at [608, 312] on icon at bounding box center [609, 308] width 9 height 9
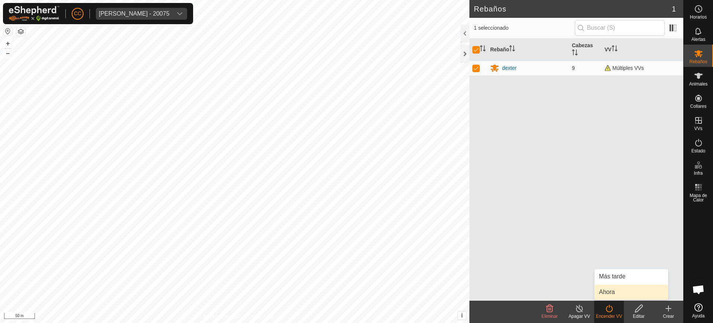
click at [608, 293] on link "Ahora" at bounding box center [632, 291] width 74 height 15
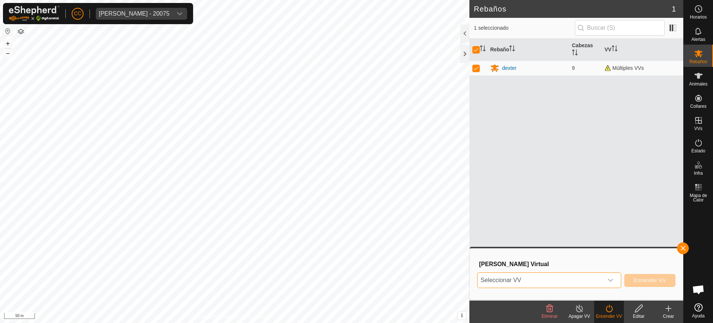
click at [569, 280] on span "Seleccionar VV" at bounding box center [541, 280] width 126 height 15
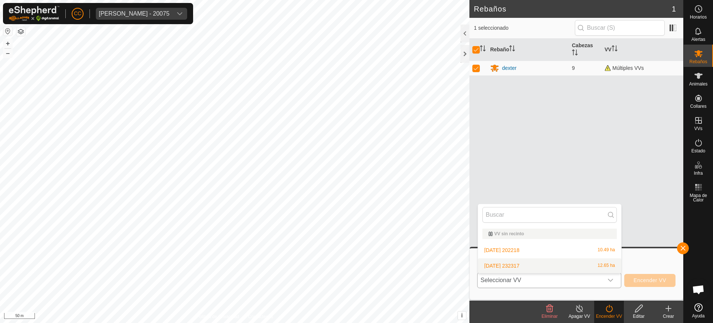
click at [526, 264] on li "2025-09-11 232317 12.65 ha" at bounding box center [549, 265] width 143 height 15
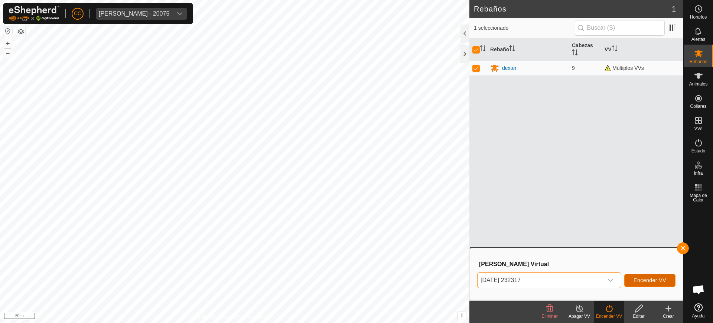
click at [659, 281] on span "Encender VV" at bounding box center [649, 280] width 33 height 6
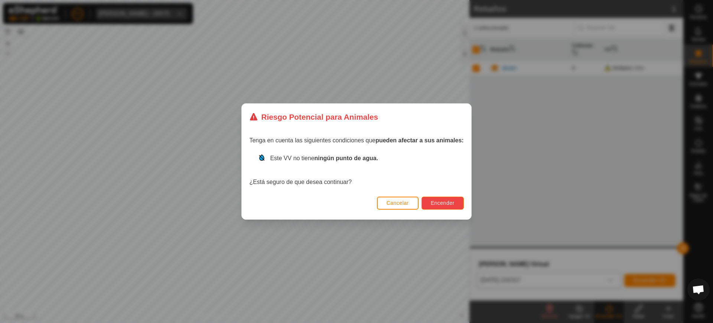
click at [436, 201] on span "Encender" at bounding box center [443, 203] width 24 height 6
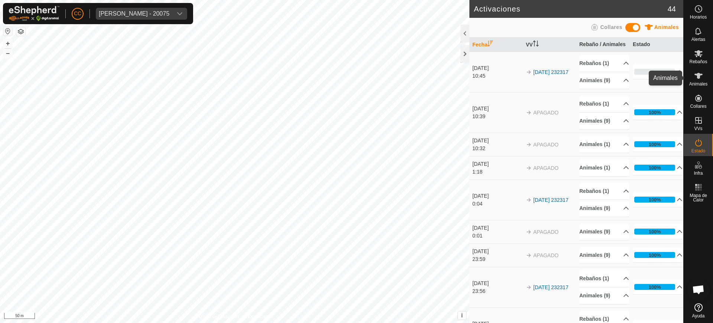
click at [700, 69] on div "Animales" at bounding box center [698, 78] width 29 height 22
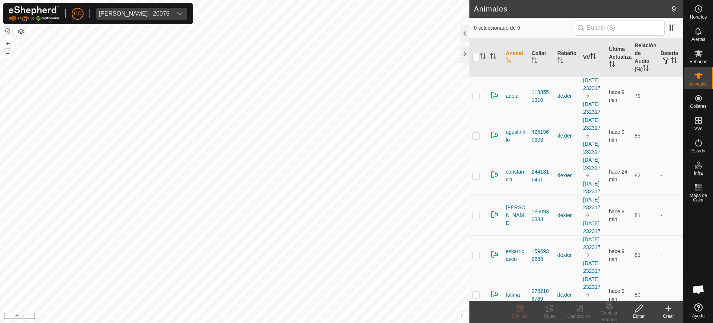
click at [598, 55] on th "VV" at bounding box center [593, 58] width 26 height 38
click at [472, 99] on p-checkbox at bounding box center [475, 96] width 7 height 6
checkbox input "true"
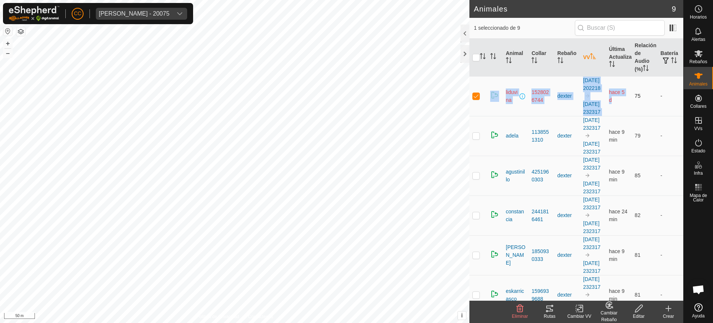
drag, startPoint x: 502, startPoint y: 92, endPoint x: 628, endPoint y: 114, distance: 127.3
click at [628, 114] on tr "liduvina 1528026744 dexter 2025-09-03 202218 2025-09-11 232317 hace 5 d 75 -" at bounding box center [576, 96] width 214 height 40
click at [508, 116] on td "liduvina" at bounding box center [516, 96] width 26 height 40
drag, startPoint x: 480, startPoint y: 79, endPoint x: 641, endPoint y: 130, distance: 168.9
click at [641, 116] on tr "liduvina 1528026744 dexter 2025-09-03 202218 2025-09-11 232317 hace 5 d 75 -" at bounding box center [576, 96] width 214 height 40
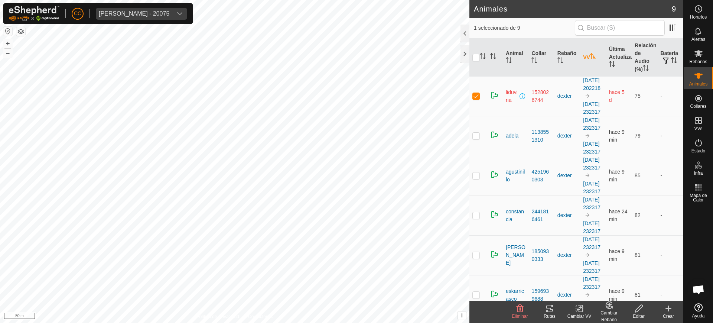
copy tr "liduvina 1528026744 dexter 2025-09-03 202218 2025-09-11 232317 hace 5 d 75"
click at [521, 313] on div "Eliminar" at bounding box center [520, 316] width 30 height 7
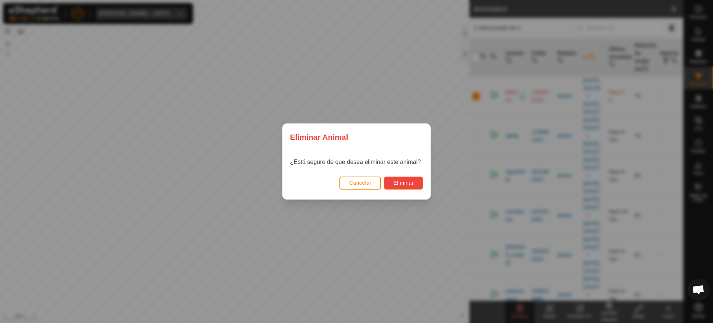
click at [405, 185] on span "Eliminar" at bounding box center [403, 183] width 20 height 6
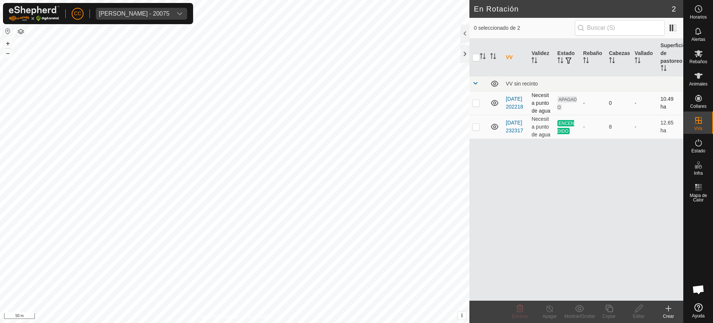
click at [493, 101] on icon at bounding box center [494, 102] width 9 height 9
click at [476, 104] on p-checkbox at bounding box center [475, 103] width 7 height 6
click at [522, 313] on div "Eliminar" at bounding box center [520, 316] width 30 height 7
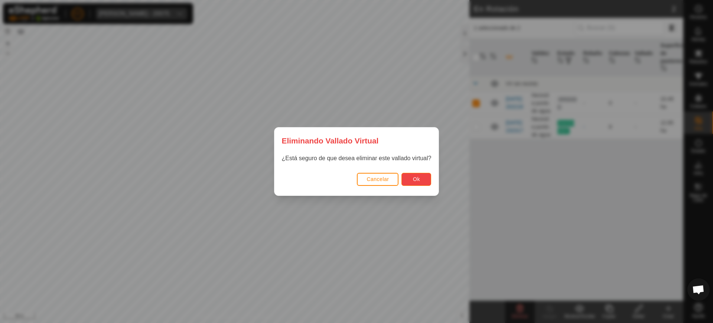
click at [417, 174] on button "Ok" at bounding box center [416, 179] width 30 height 13
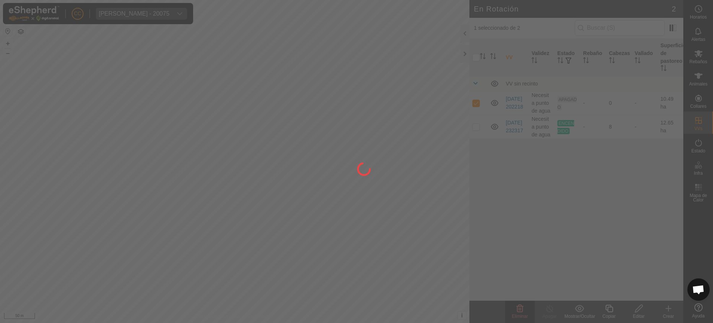
checkbox input "false"
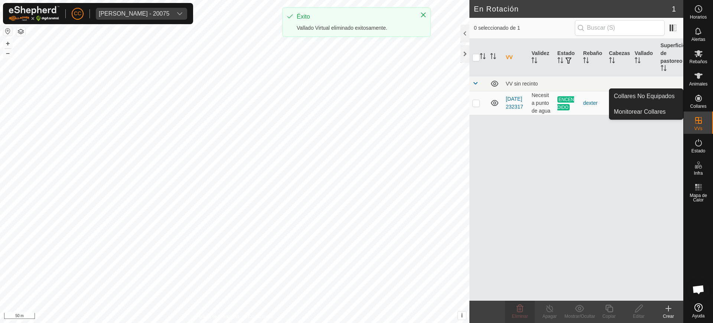
drag, startPoint x: 699, startPoint y: 89, endPoint x: 698, endPoint y: 101, distance: 11.9
click at [698, 101] on icon at bounding box center [698, 98] width 9 height 9
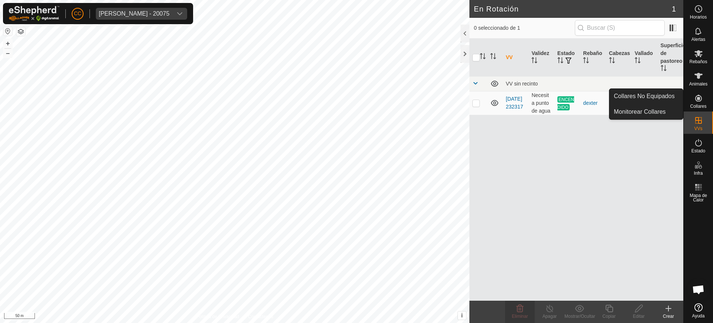
click at [663, 99] on link "Collares No Equipados" at bounding box center [646, 96] width 74 height 15
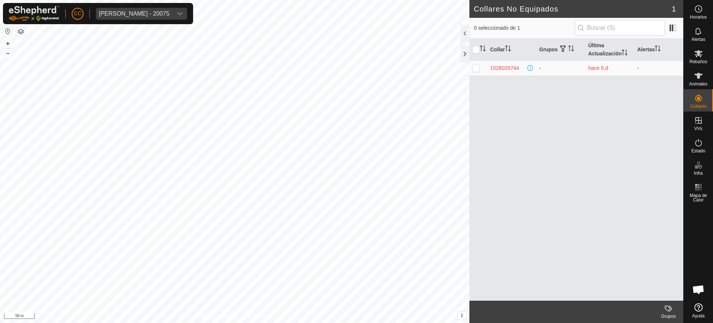
click at [471, 66] on td at bounding box center [478, 68] width 18 height 15
checkbox input "true"
click at [694, 70] on es-animals-svg-icon at bounding box center [698, 76] width 13 height 12
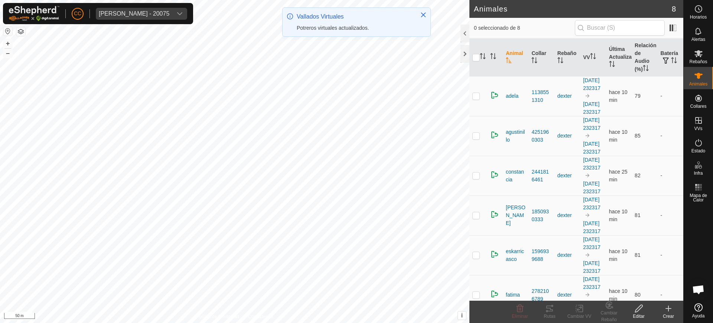
click at [667, 314] on div "Crear" at bounding box center [669, 316] width 30 height 7
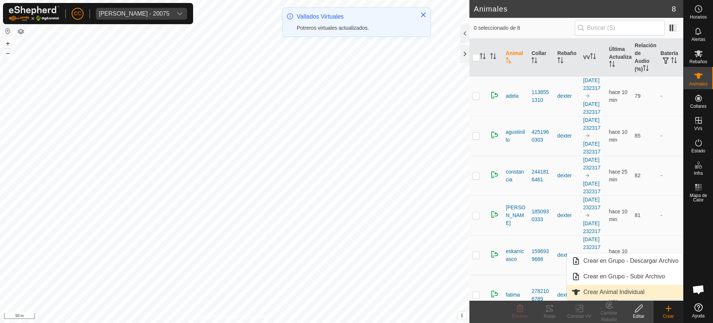
click at [620, 293] on link "Crear Animal Individual" at bounding box center [625, 291] width 116 height 15
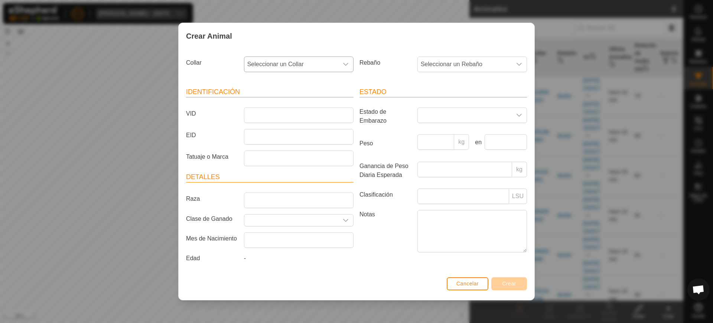
click at [321, 64] on span "Seleccionar un Collar" at bounding box center [291, 64] width 94 height 15
click at [323, 114] on li "1528026744" at bounding box center [299, 118] width 109 height 15
click at [447, 69] on span "Seleccionar un Rebaño" at bounding box center [465, 64] width 94 height 15
click at [457, 116] on li "dexter" at bounding box center [472, 118] width 109 height 15
click at [264, 106] on article "Identificación VID EID Tatuaje o Marca" at bounding box center [269, 126] width 167 height 79
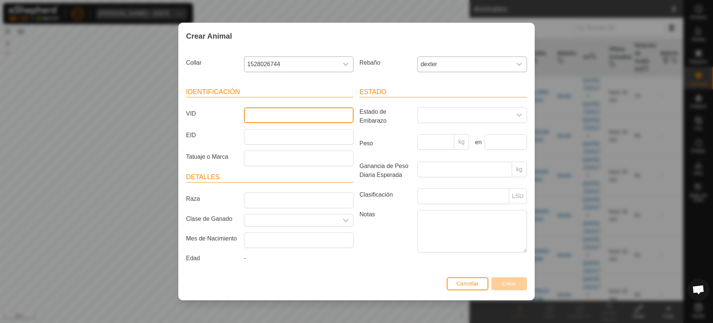
click at [263, 110] on input "VID" at bounding box center [299, 115] width 110 height 16
paste input "liduvina"
type input "liduvina"
click at [509, 287] on button "Crear" at bounding box center [509, 283] width 36 height 13
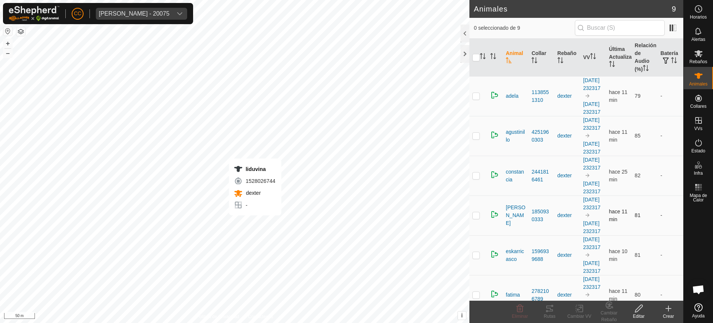
checkbox input "true"
click at [580, 54] on th "VV" at bounding box center [593, 58] width 26 height 38
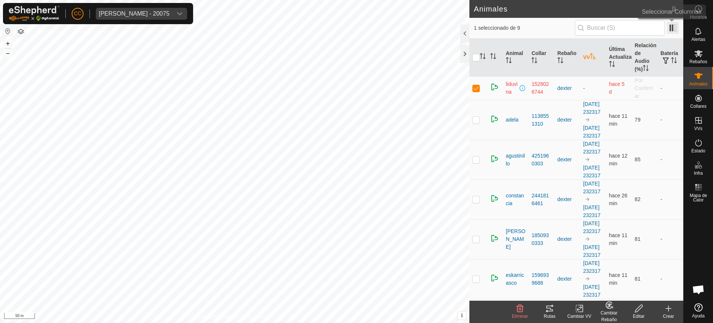
click at [674, 30] on span at bounding box center [673, 28] width 12 height 12
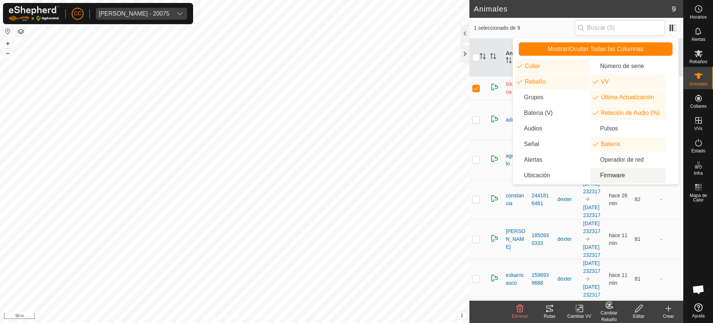
click at [630, 179] on li "Firmware" at bounding box center [627, 175] width 75 height 15
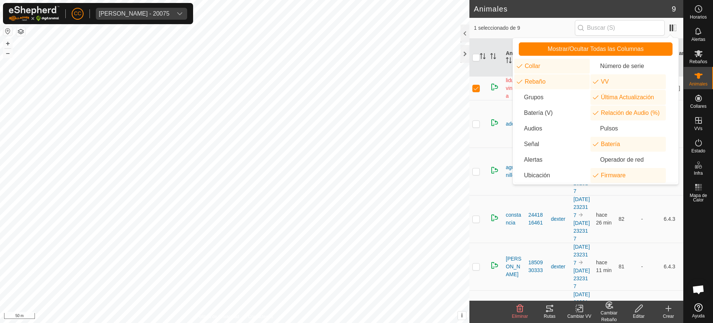
click at [472, 101] on td at bounding box center [478, 124] width 18 height 48
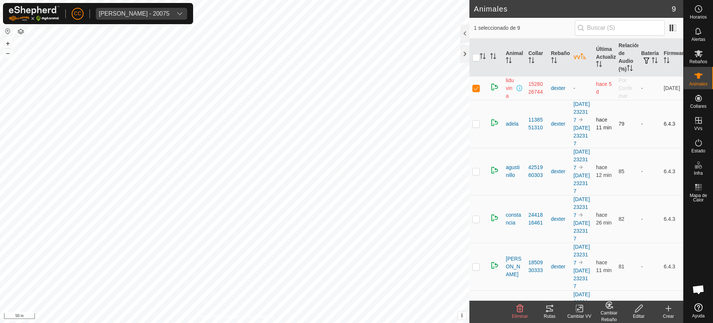
checkbox input "true"
click at [700, 79] on icon at bounding box center [698, 75] width 9 height 9
click at [135, 9] on span "[PERSON_NAME] - 20075" at bounding box center [134, 14] width 76 height 12
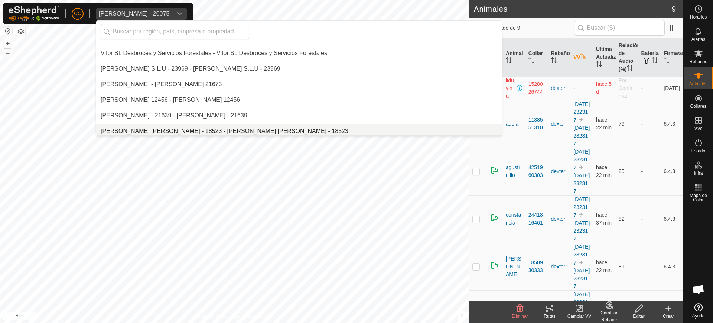
scroll to position [5537, 0]
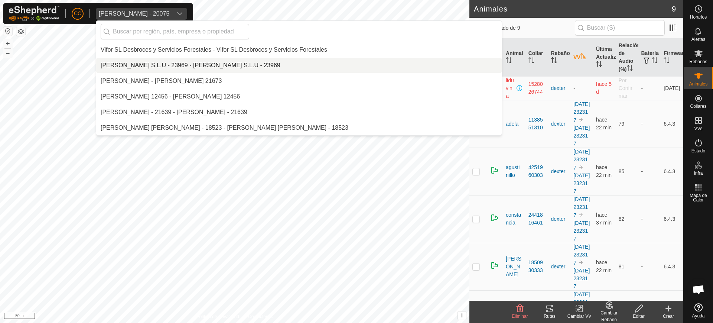
click at [192, 66] on li "[PERSON_NAME] S.L.U - 23969 - [PERSON_NAME] S.L.U - 23969" at bounding box center [298, 65] width 405 height 15
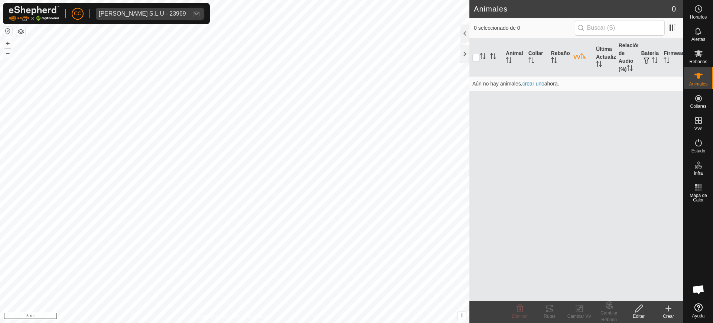
scroll to position [4351, 0]
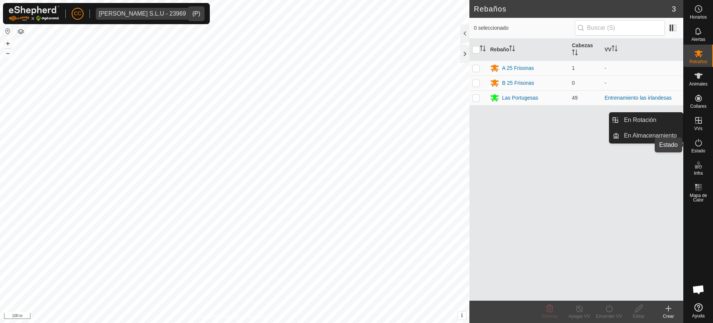
click at [703, 141] on es-activation-svg-icon at bounding box center [698, 143] width 13 height 12
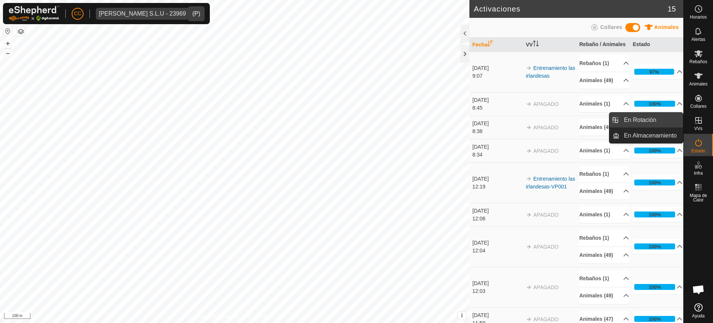
click at [652, 121] on link "En Rotación" at bounding box center [650, 120] width 63 height 15
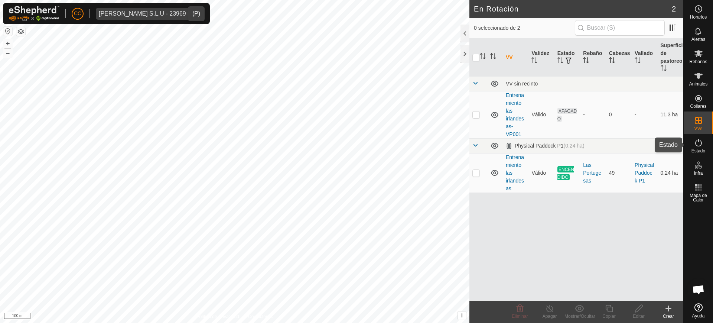
click at [697, 146] on icon at bounding box center [698, 142] width 9 height 9
